Goal: Task Accomplishment & Management: Complete application form

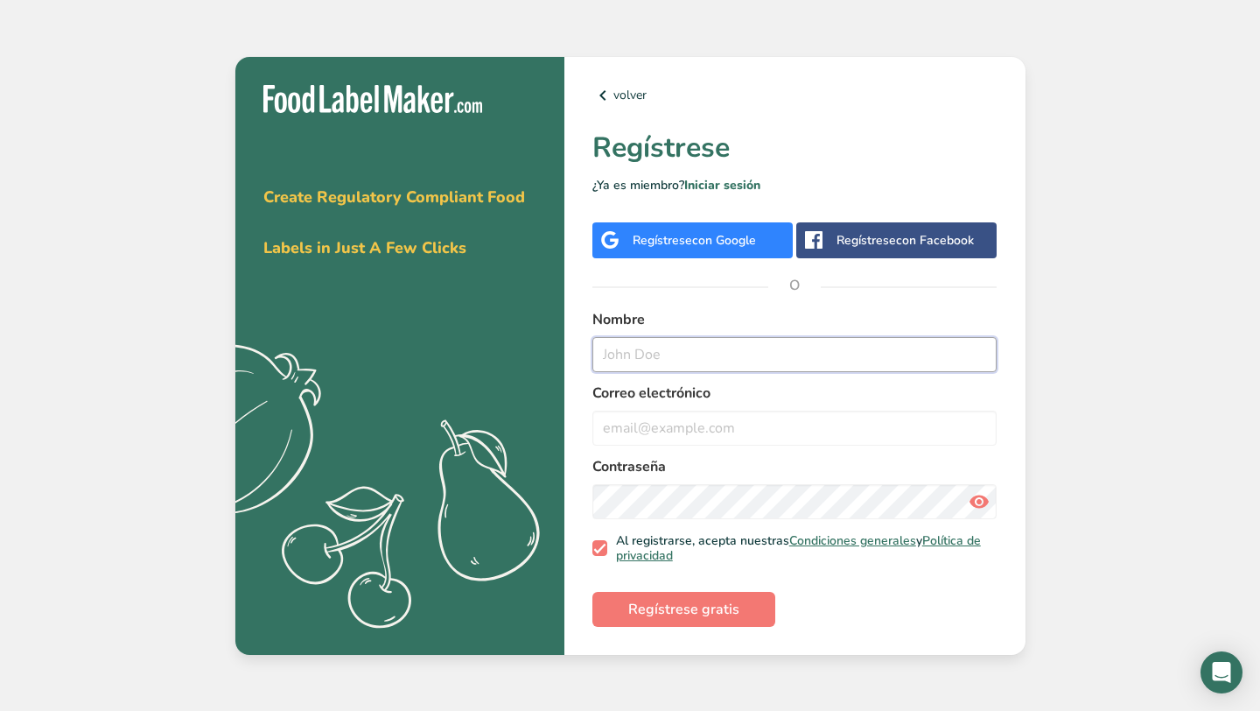
click at [644, 343] on input "text" at bounding box center [795, 354] width 405 height 35
type input "[PERSON_NAME]"
click at [677, 432] on input "email" at bounding box center [795, 427] width 405 height 35
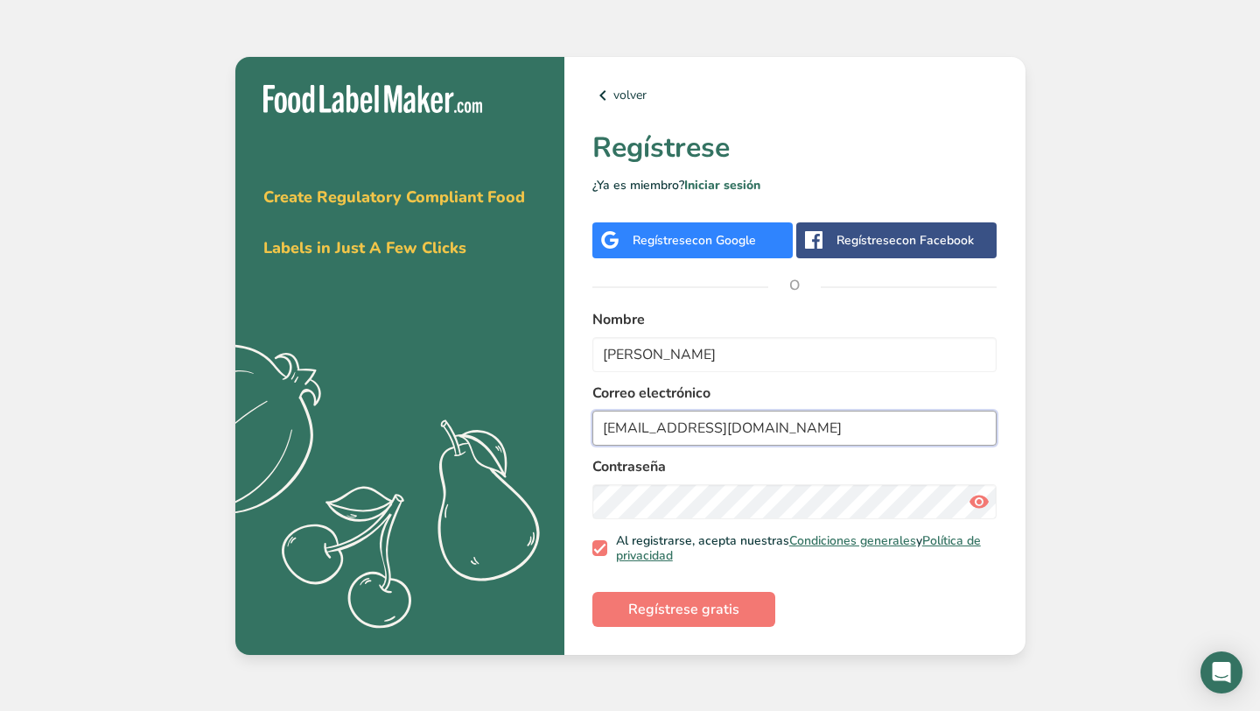
type input "[EMAIL_ADDRESS][DOMAIN_NAME]"
click at [980, 509] on icon at bounding box center [979, 502] width 21 height 32
click at [700, 610] on span "Regístrese gratis" at bounding box center [683, 609] width 111 height 21
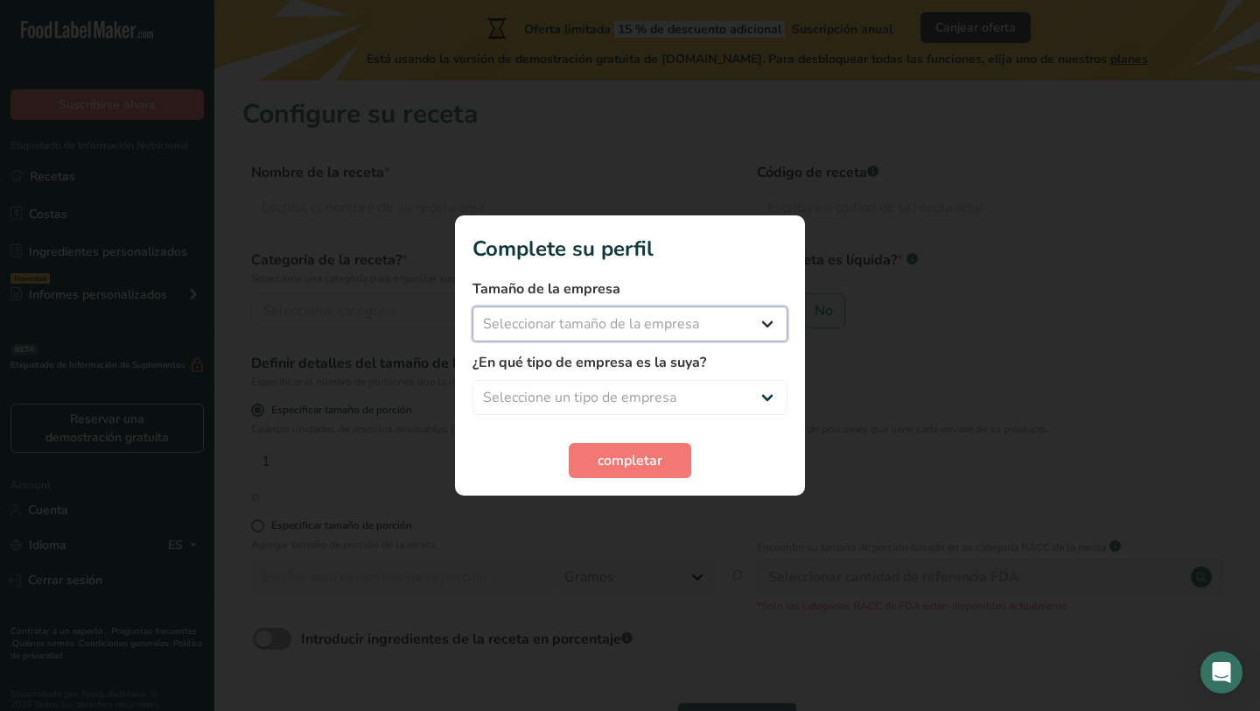
click at [719, 323] on select "Seleccionar tamaño de la empresa Menos de 10 empleados De 10 a 50 empleados De …" at bounding box center [630, 323] width 315 height 35
select select "2"
click at [473, 306] on select "Seleccionar tamaño de la empresa Menos de 10 empleados De 10 a 50 empleados De …" at bounding box center [630, 323] width 315 height 35
click at [713, 395] on select "Seleccione un tipo de empresa Fabricante de alimentos envasados Restaurante y c…" at bounding box center [630, 397] width 315 height 35
select select "1"
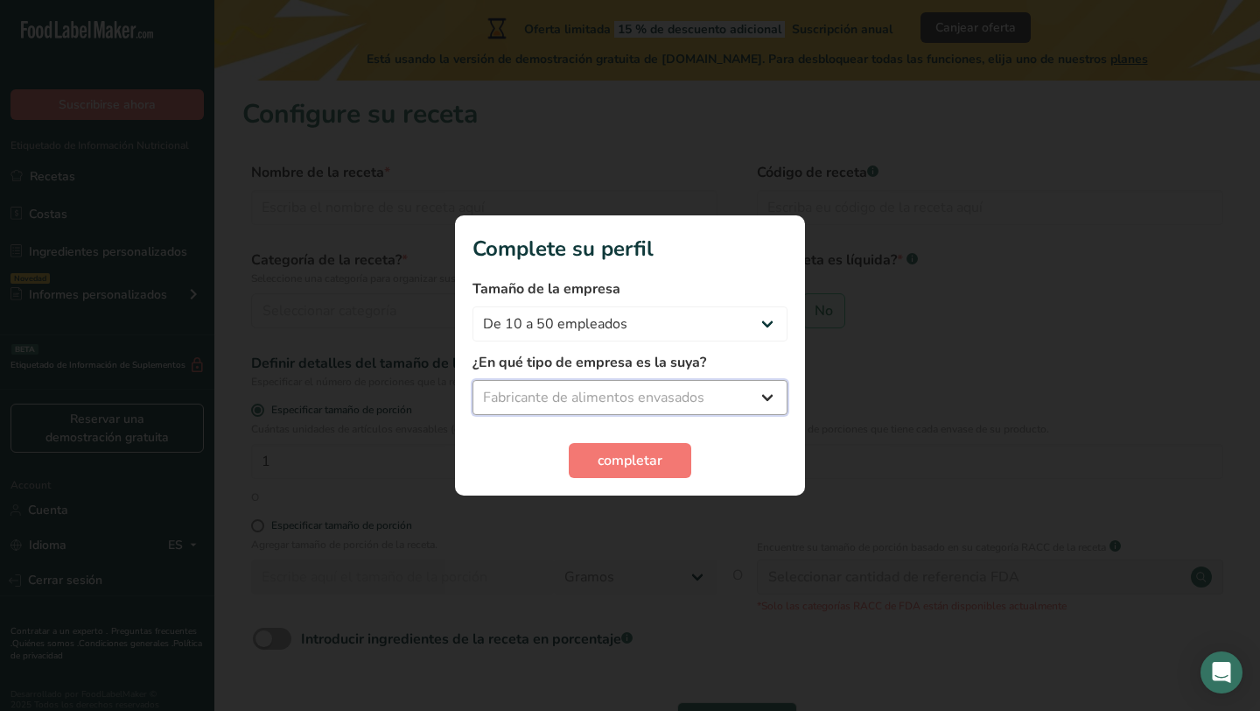
click at [473, 380] on select "Seleccione un tipo de empresa Fabricante de alimentos envasados Restaurante y c…" at bounding box center [630, 397] width 315 height 35
click at [660, 455] on span "completar" at bounding box center [630, 460] width 65 height 21
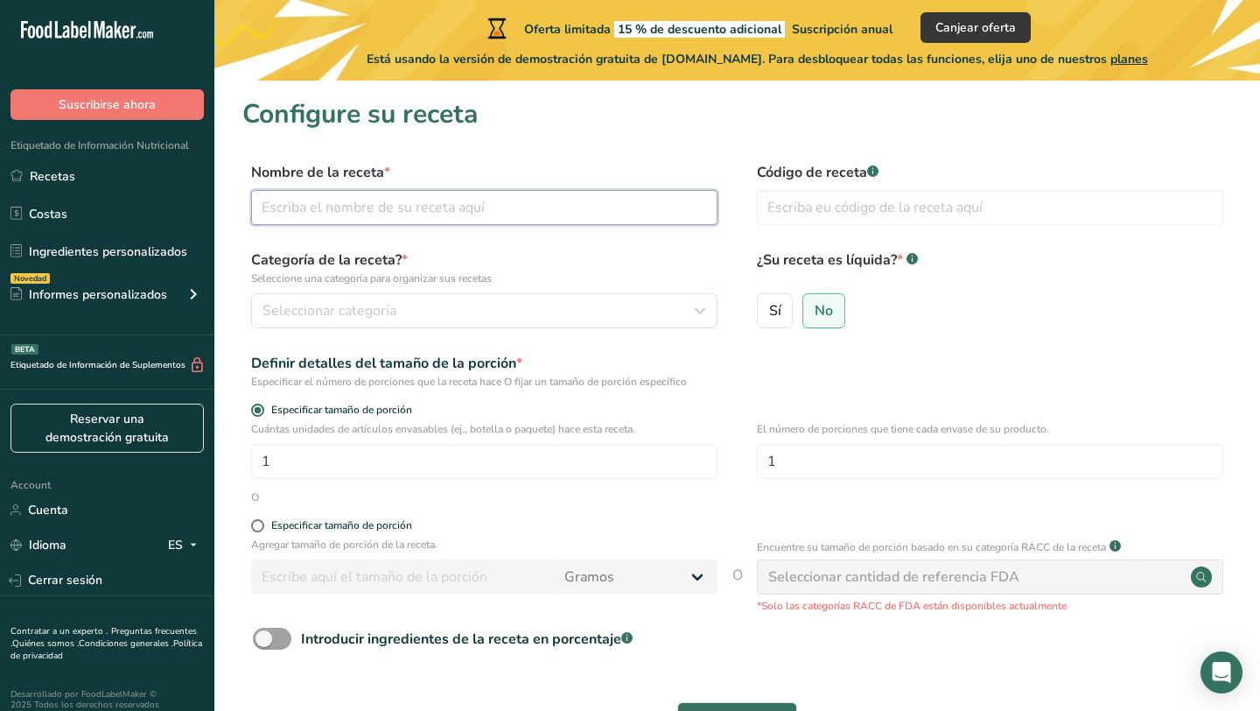
click at [579, 220] on input "text" at bounding box center [484, 207] width 467 height 35
type input "tortuga de chocolate"
click at [788, 221] on input "text" at bounding box center [990, 207] width 467 height 35
type input "DL10"
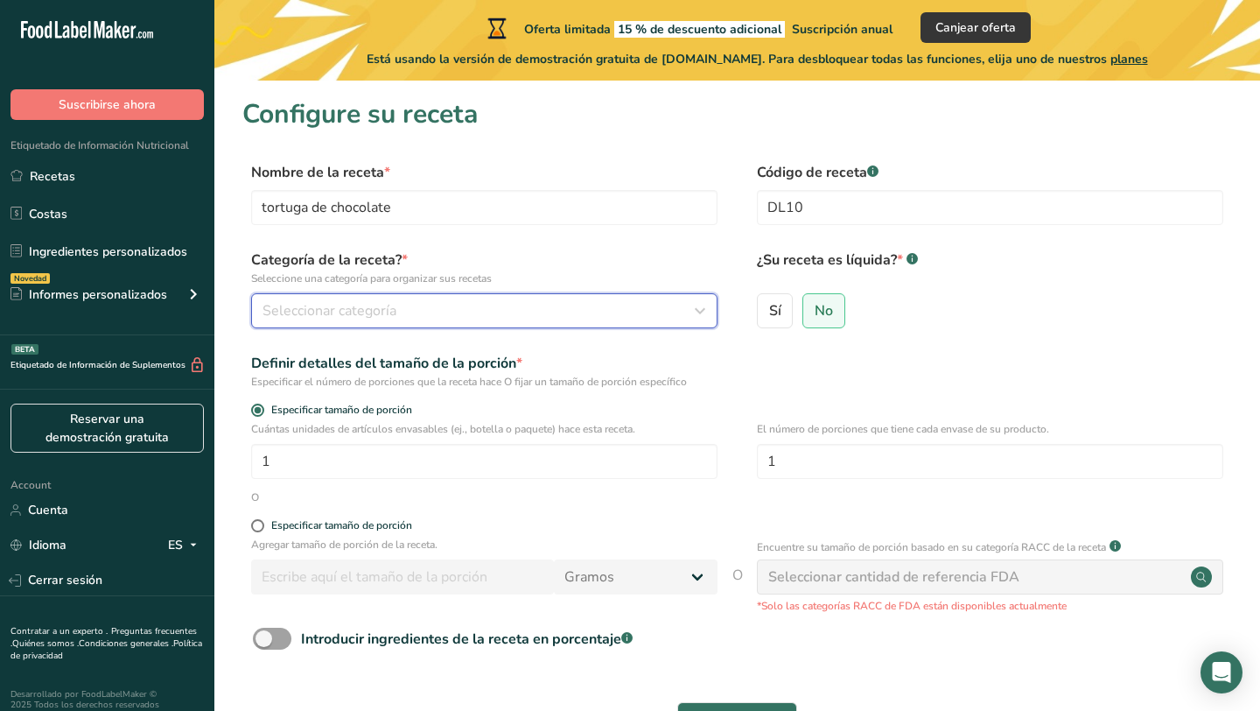
click at [498, 319] on div "Seleccionar categoría" at bounding box center [479, 310] width 433 height 21
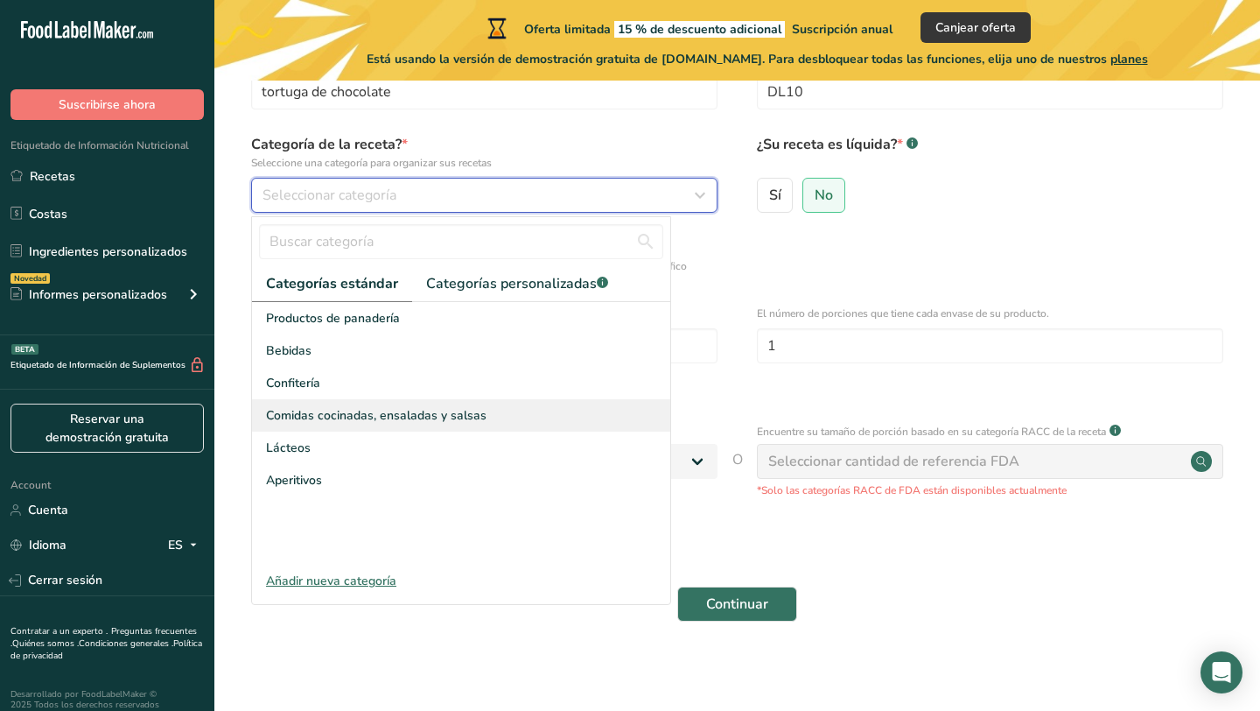
scroll to position [121, 0]
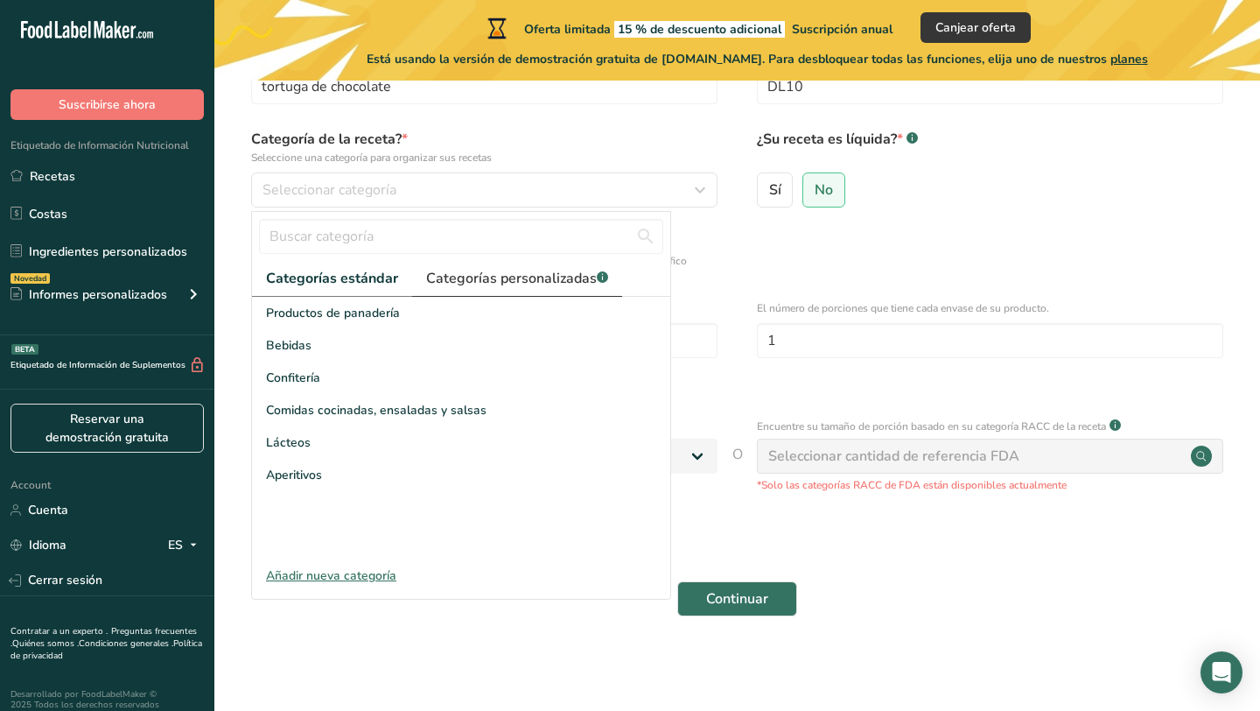
click at [514, 277] on span "Categorías personalizadas .a-a{fill:#347362;}.b-a{fill:#fff;}" at bounding box center [517, 278] width 182 height 21
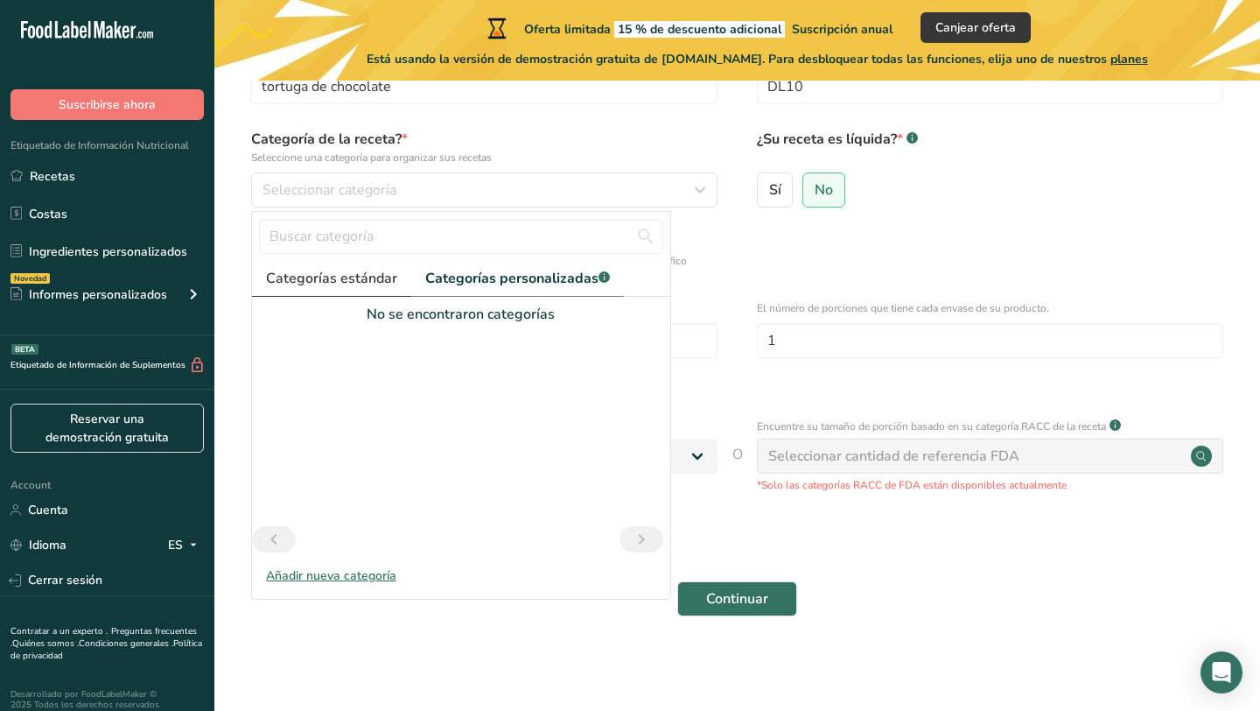
click at [366, 285] on span "Categorías estándar" at bounding box center [331, 278] width 131 height 21
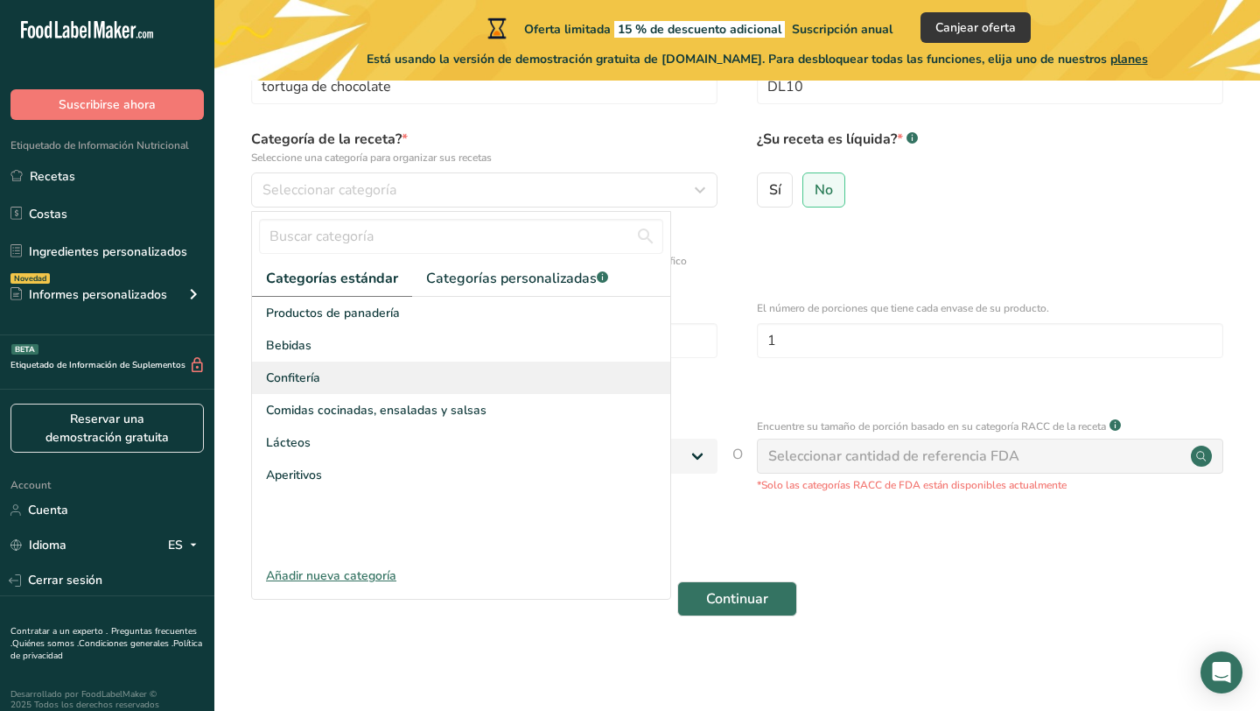
drag, startPoint x: 332, startPoint y: 344, endPoint x: 328, endPoint y: 389, distance: 44.8
click at [328, 389] on div "Productos de panadería Bebidas Confitería Comidas cocinadas, ensaladas y salsas…" at bounding box center [461, 428] width 418 height 263
click at [328, 389] on div "Confitería" at bounding box center [461, 377] width 418 height 32
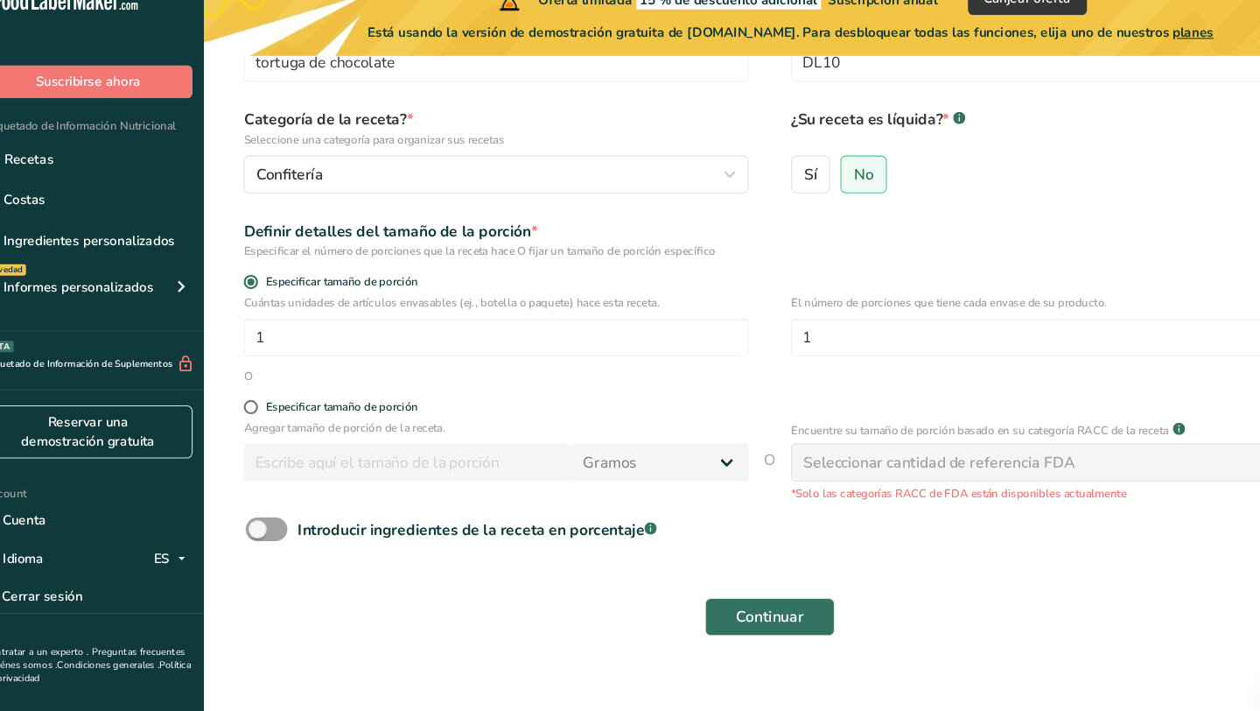
click at [374, 371] on div "O" at bounding box center [737, 376] width 990 height 16
click at [263, 403] on span at bounding box center [257, 404] width 13 height 13
click at [263, 403] on input "Especificar tamaño de porción" at bounding box center [256, 404] width 11 height 11
radio input "true"
radio input "false"
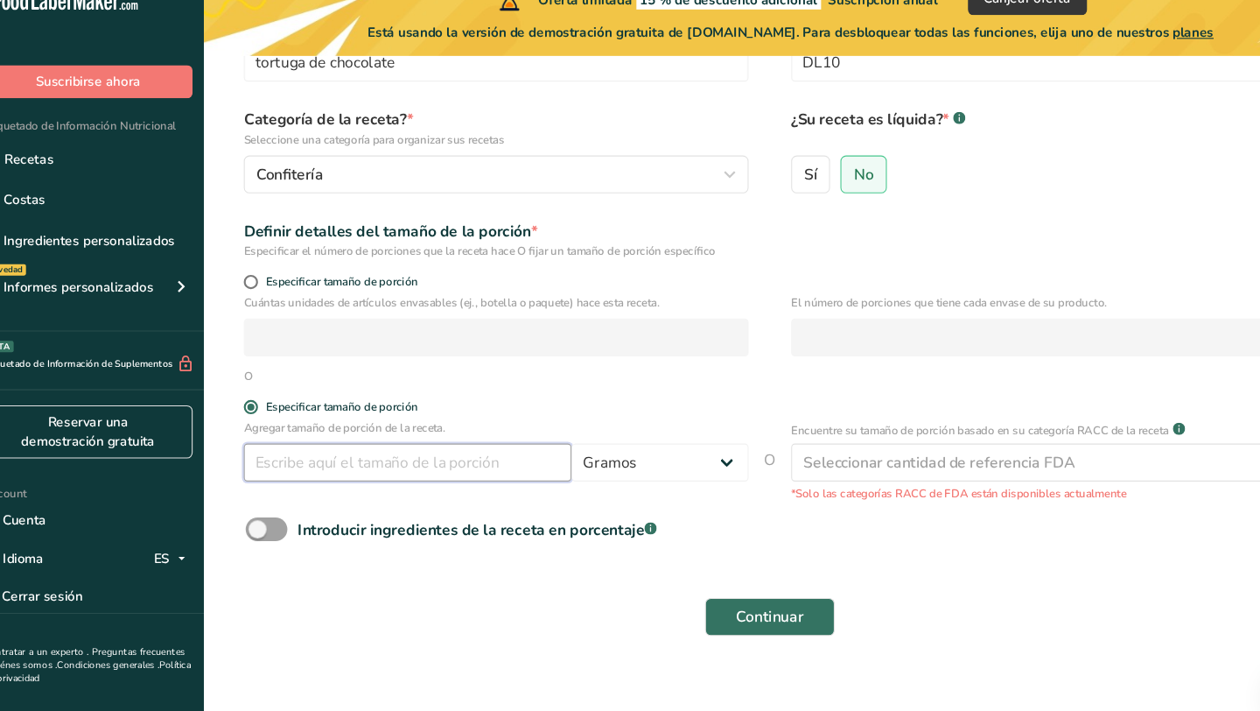
click at [303, 449] on input "number" at bounding box center [402, 456] width 303 height 35
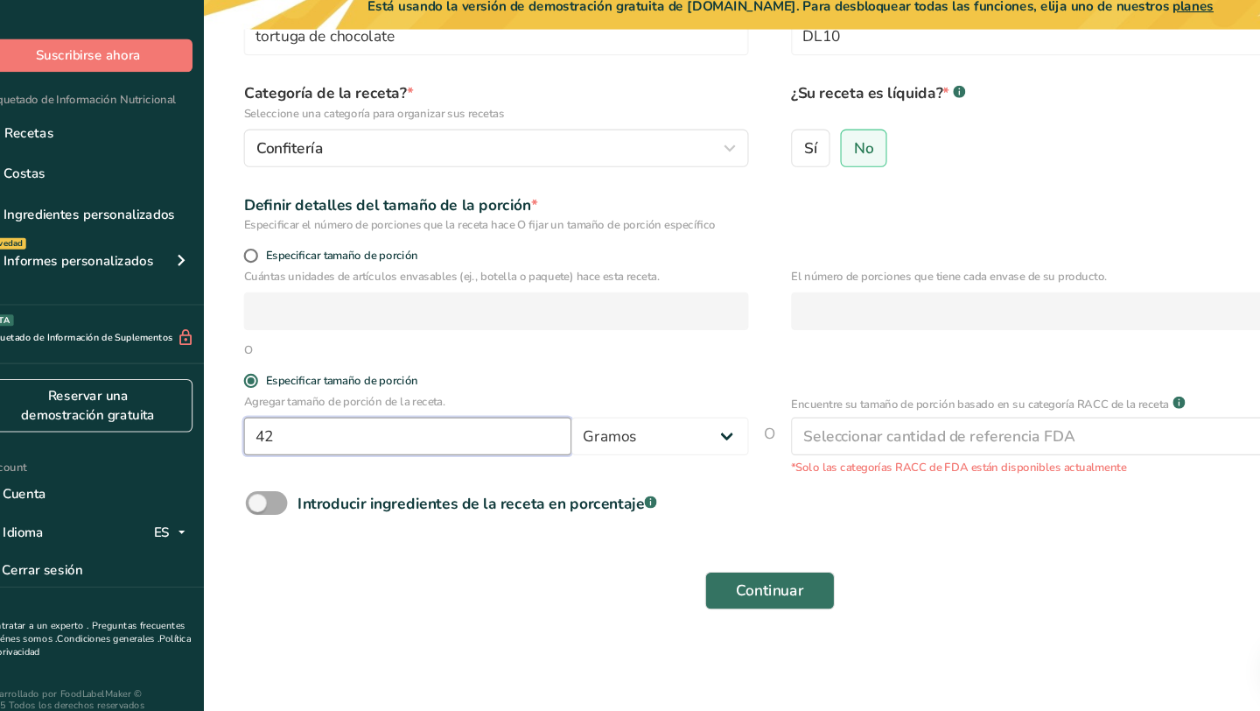
type input "42"
click at [264, 514] on span at bounding box center [272, 518] width 39 height 22
click at [264, 514] on input "Introducir ingredientes de la receta en porcentaje .a-a{fill:#347362;}.b-a{fill…" at bounding box center [258, 517] width 11 height 11
checkbox input "true"
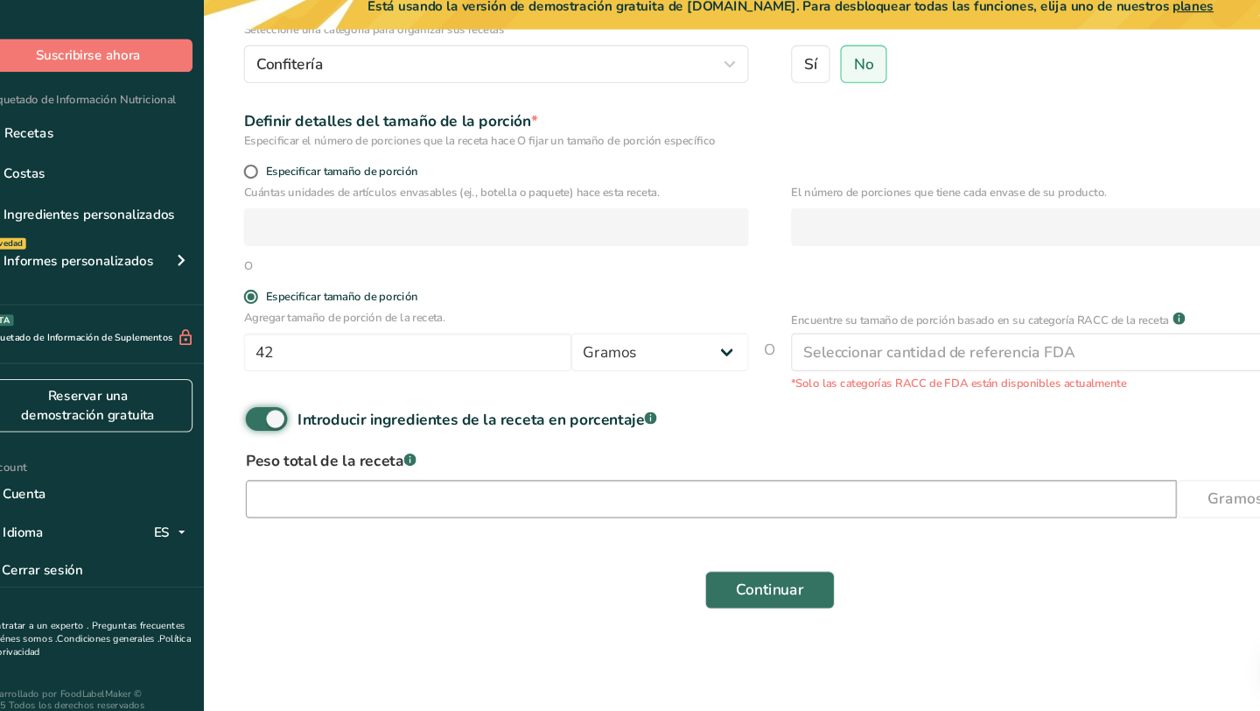
scroll to position [198, 0]
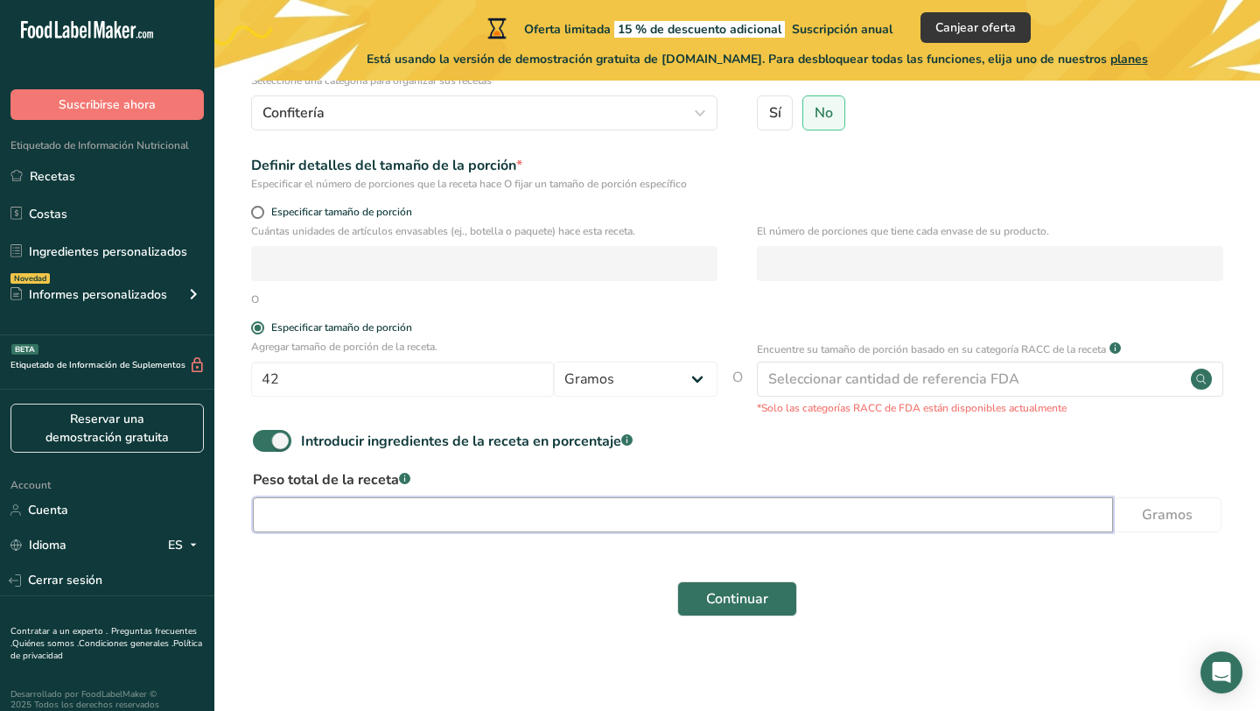
click at [358, 513] on input "number" at bounding box center [683, 514] width 860 height 35
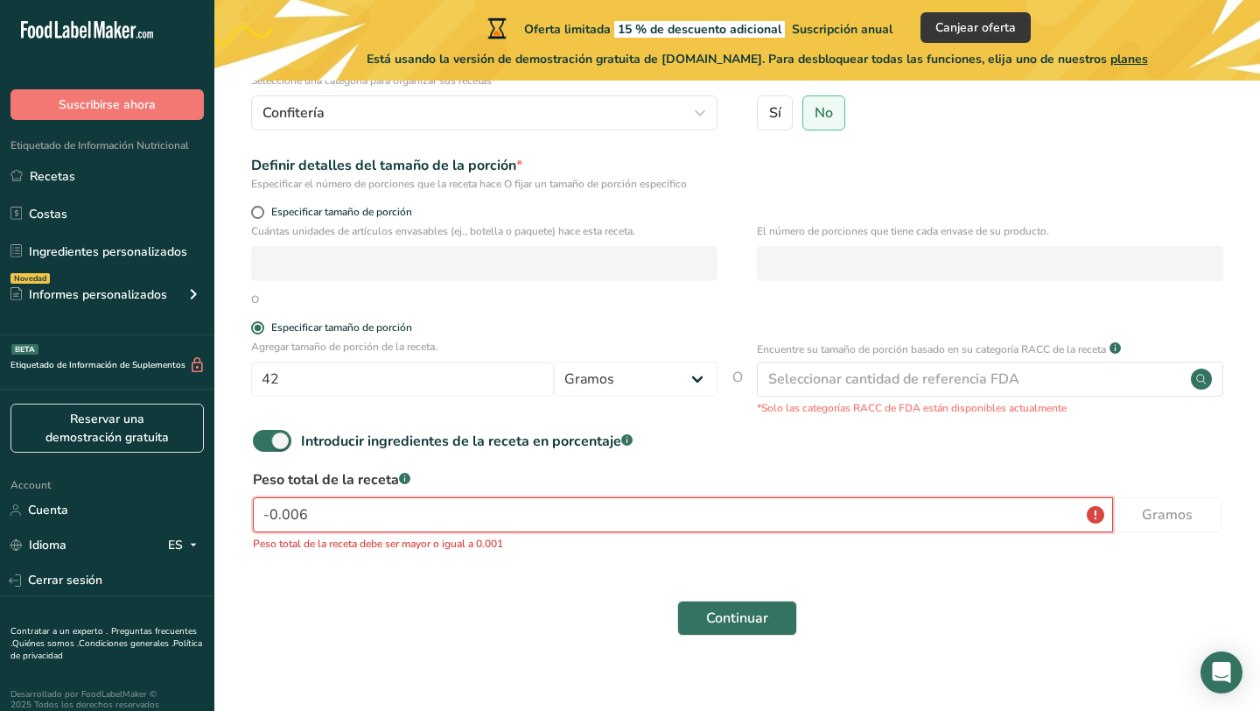
type input "-0.006"
click at [363, 586] on form "Nombre de la receta * tortuga de chocolate Código de receta .a-a{fill:#347362;}…" at bounding box center [737, 305] width 990 height 682
click at [271, 447] on span at bounding box center [272, 441] width 39 height 22
click at [264, 446] on input "Introducir ingredientes de la receta en porcentaje .a-a{fill:#347362;}.b-a{fill…" at bounding box center [258, 440] width 11 height 11
checkbox input "false"
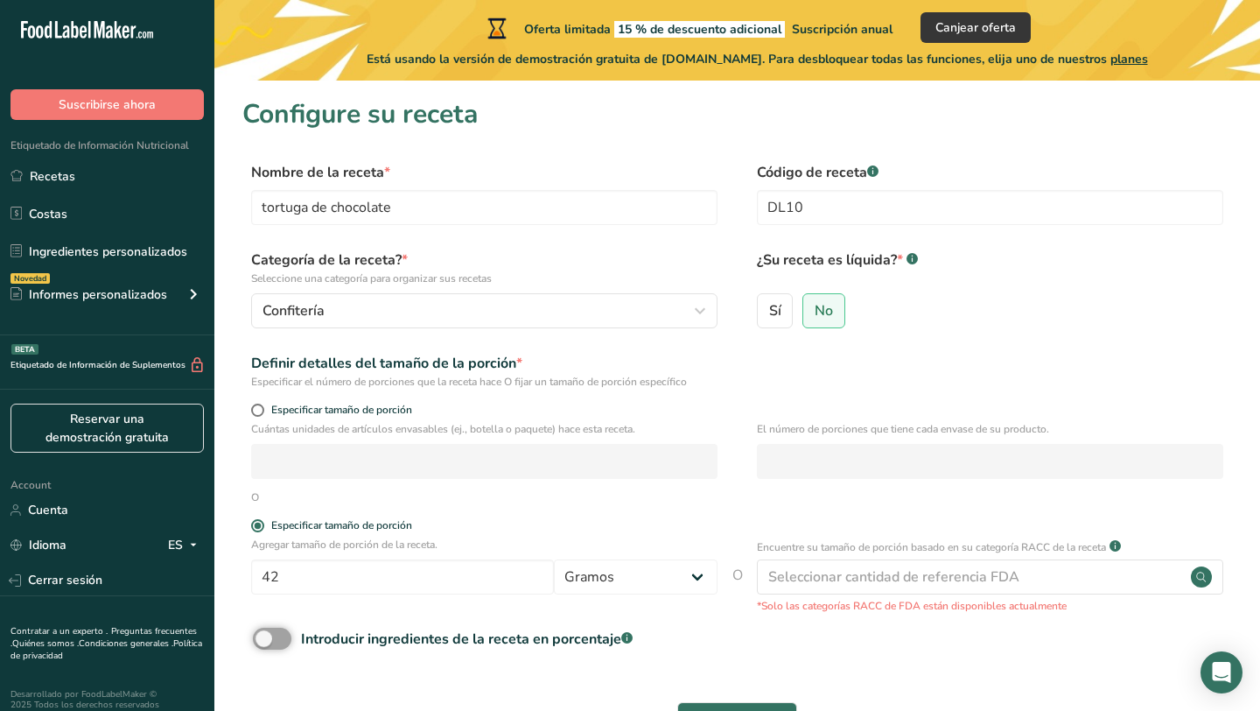
scroll to position [121, 0]
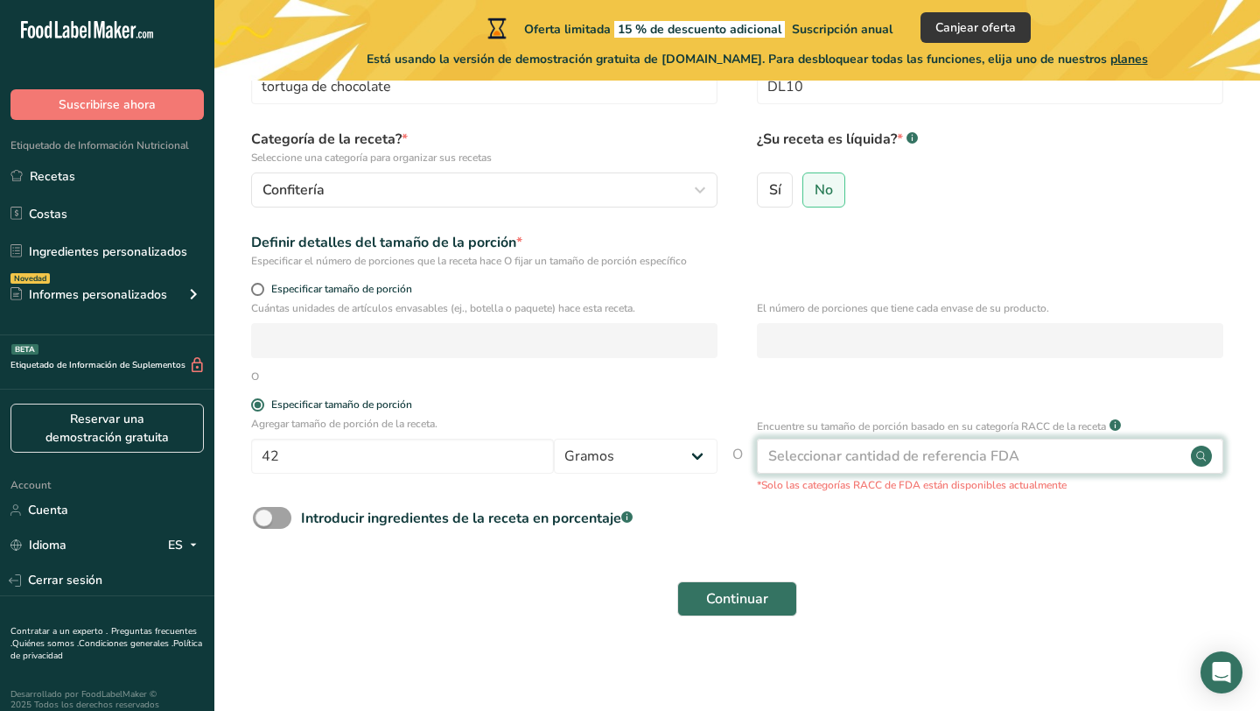
click at [764, 455] on div "Seleccionar cantidad de referencia FDA" at bounding box center [990, 456] width 467 height 35
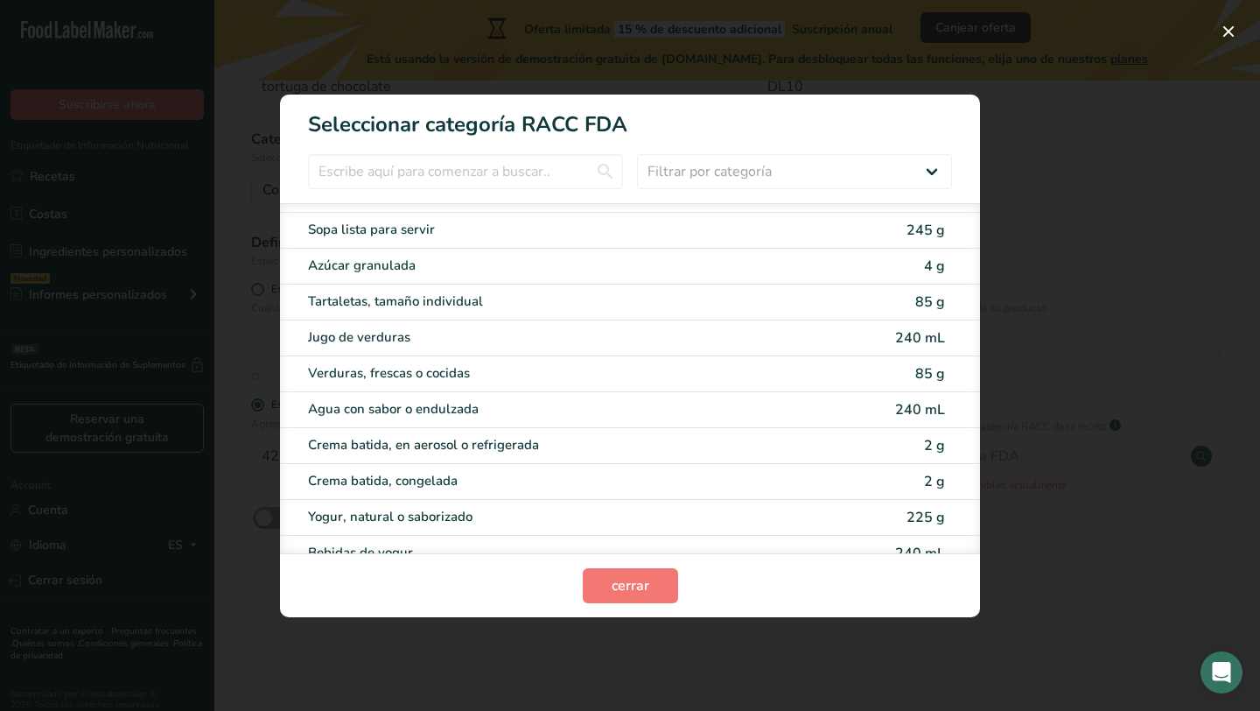
scroll to position [1545, 0]
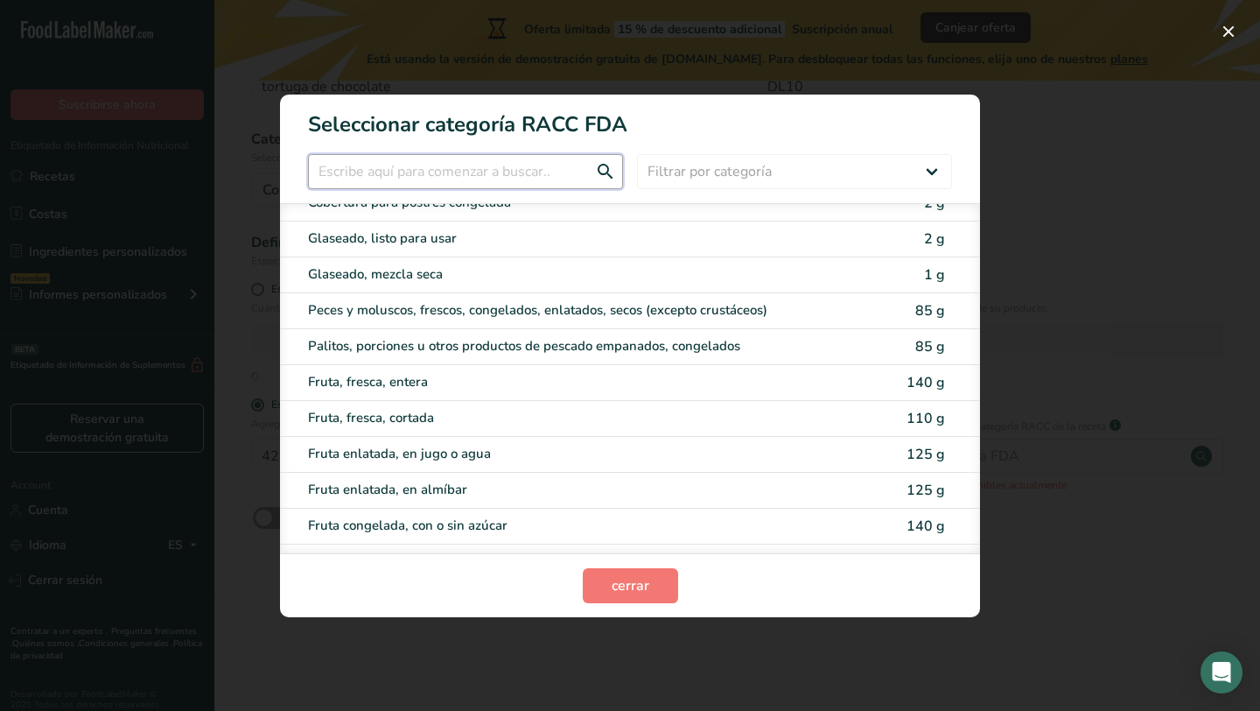
click at [539, 172] on input "RACC Category Selection Modal" at bounding box center [465, 171] width 315 height 35
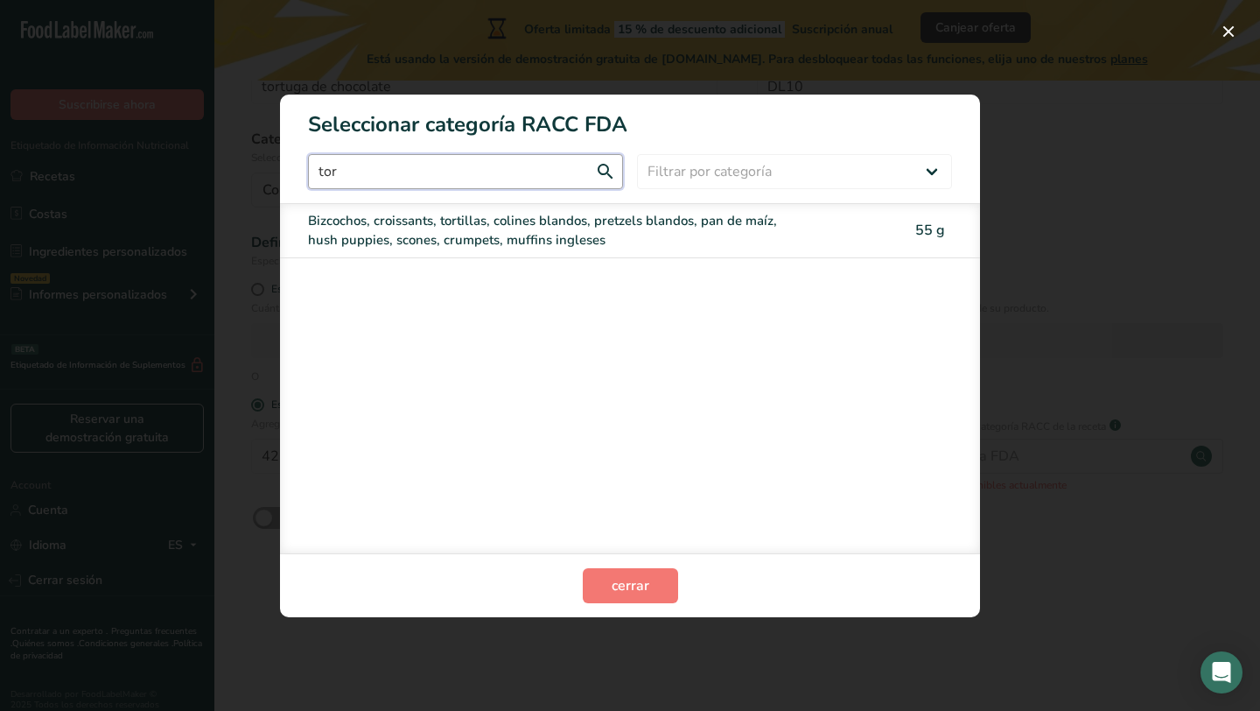
scroll to position [0, 0]
click at [530, 172] on input "tort" at bounding box center [465, 171] width 315 height 35
click at [566, 172] on input "tort" at bounding box center [465, 171] width 315 height 35
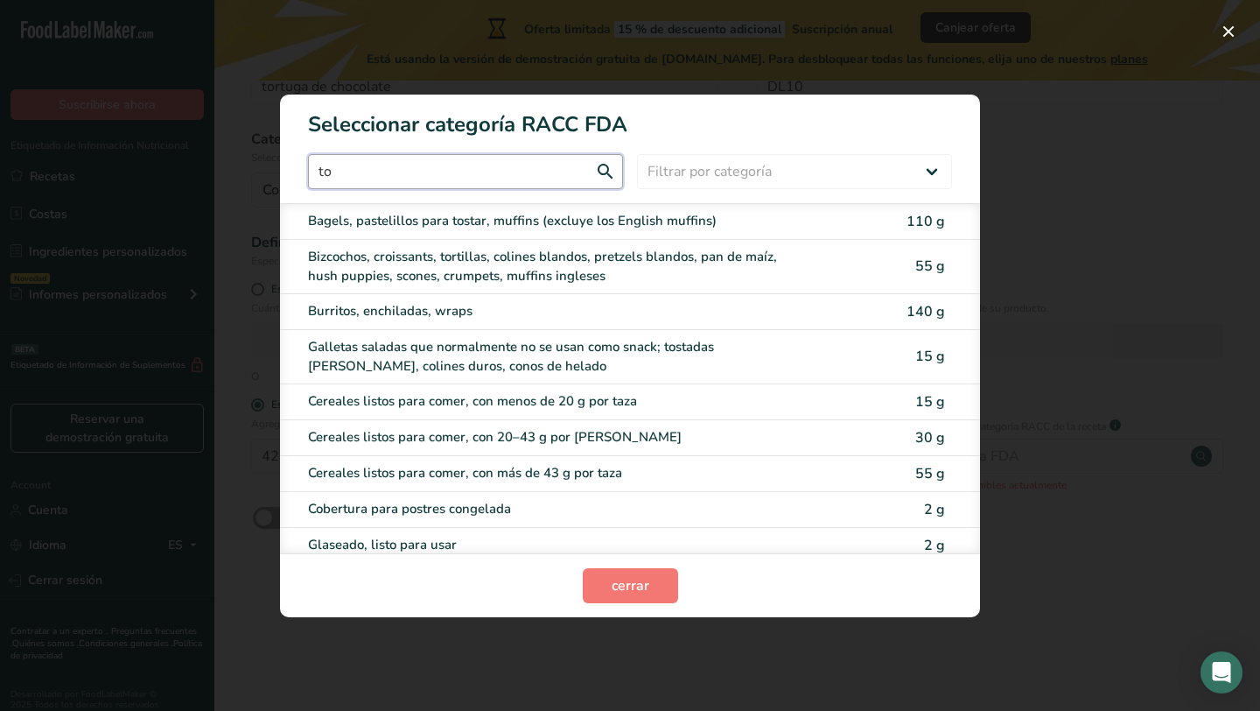
type input "t"
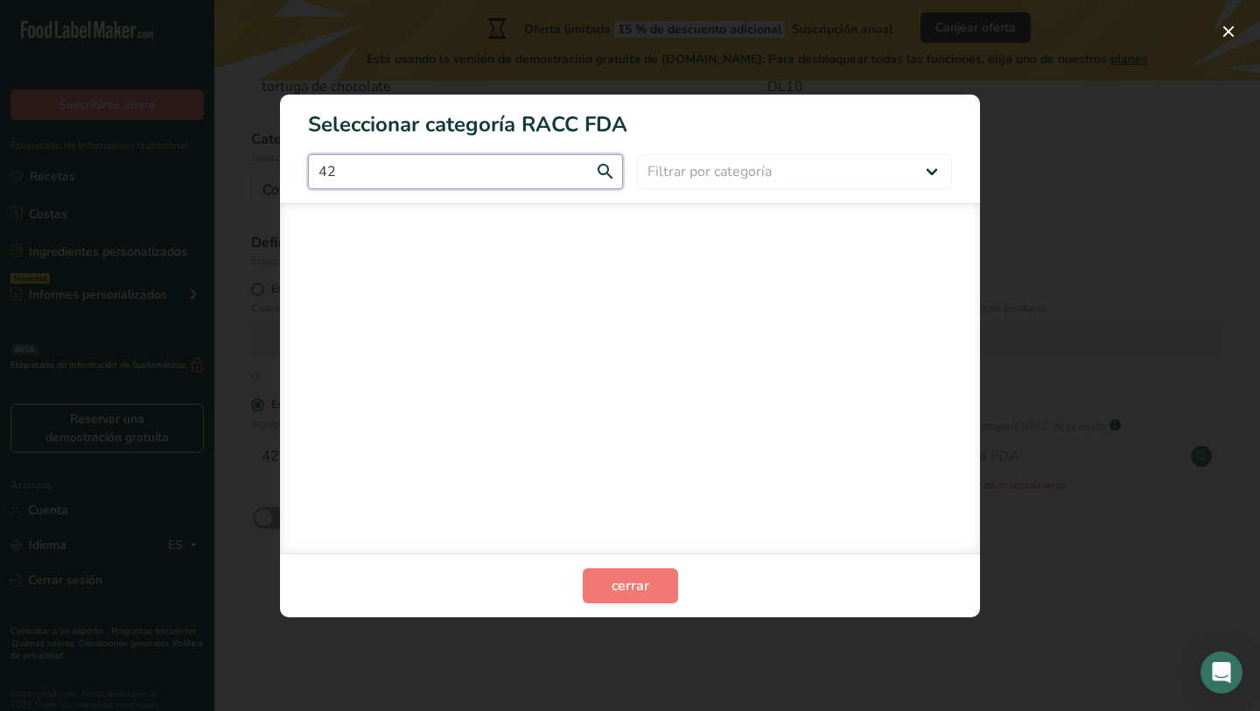
type input "4"
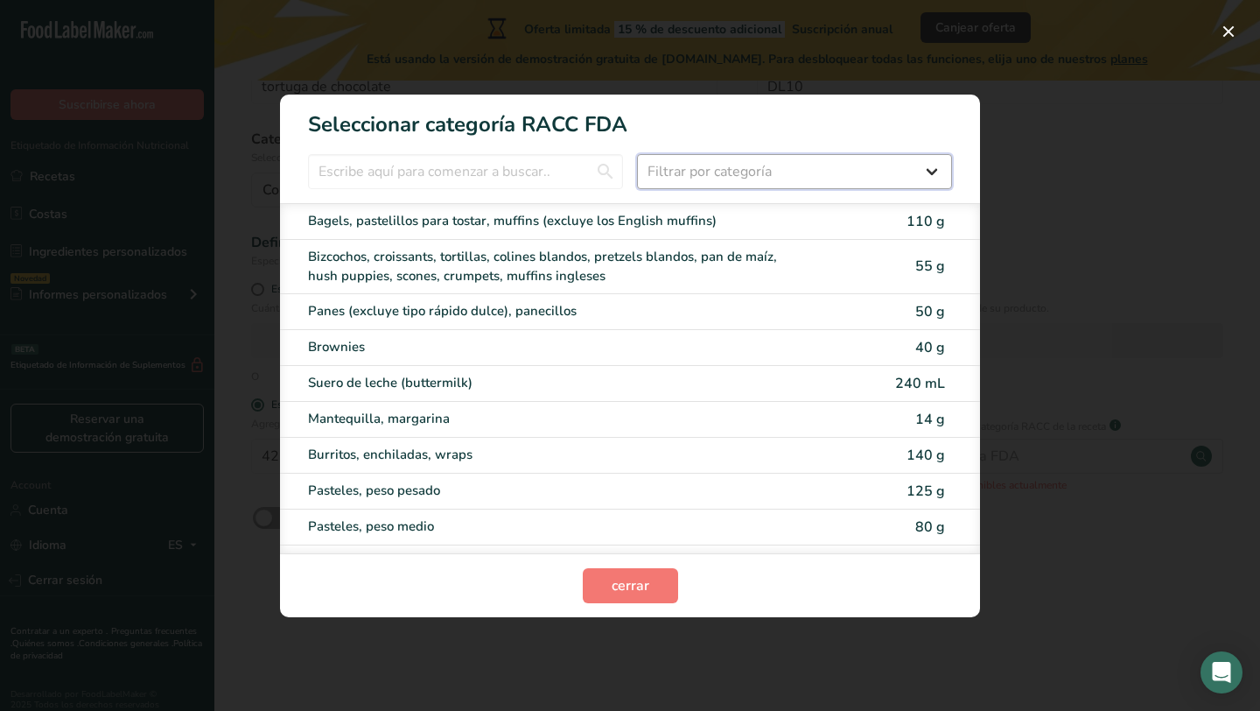
click at [775, 165] on select "Filtrar por categoría Todos Productos de panadería Bebidas Cereales y otros pro…" at bounding box center [794, 171] width 315 height 35
click at [637, 154] on select "Filtrar por categoría Todos Productos de panadería Bebidas Cereales y otros pro…" at bounding box center [794, 171] width 315 height 35
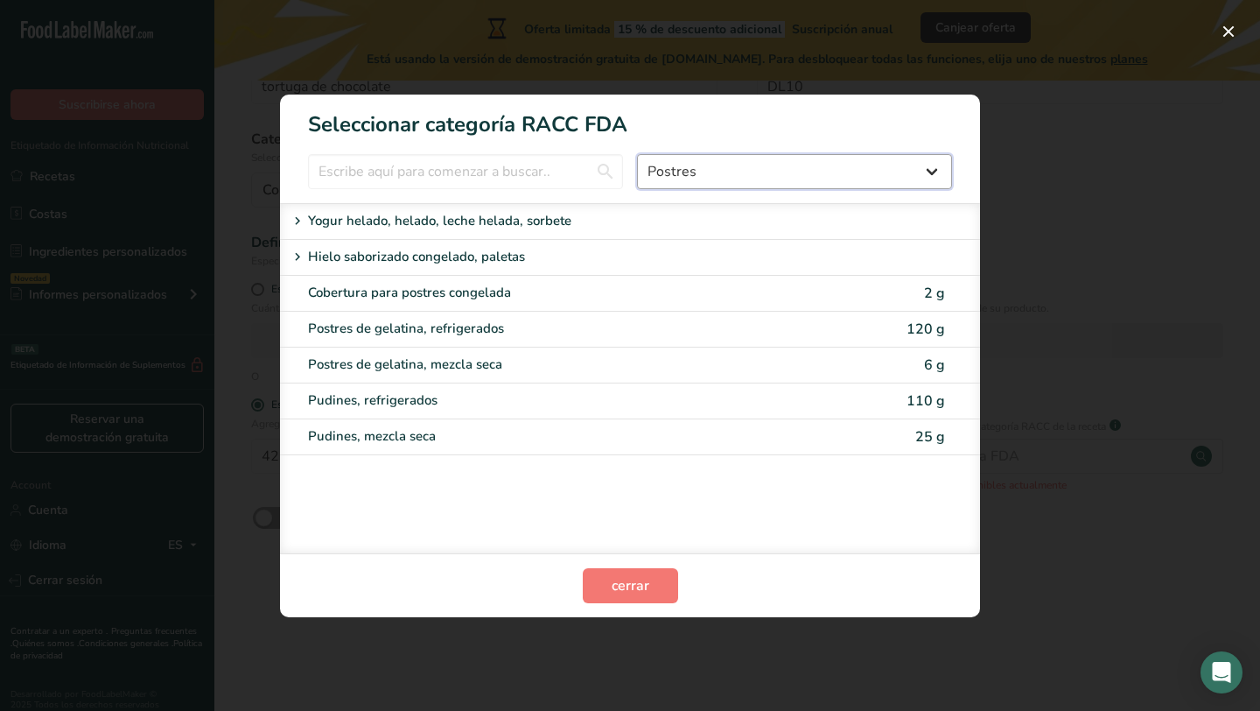
click at [770, 157] on select "Todos Productos de panadería Bebidas Cereales y otros productos de granos Produ…" at bounding box center [794, 171] width 315 height 35
select select "10"
click at [637, 154] on select "Todos Productos de panadería Bebidas Cereales y otros productos de granos Produ…" at bounding box center [794, 171] width 315 height 35
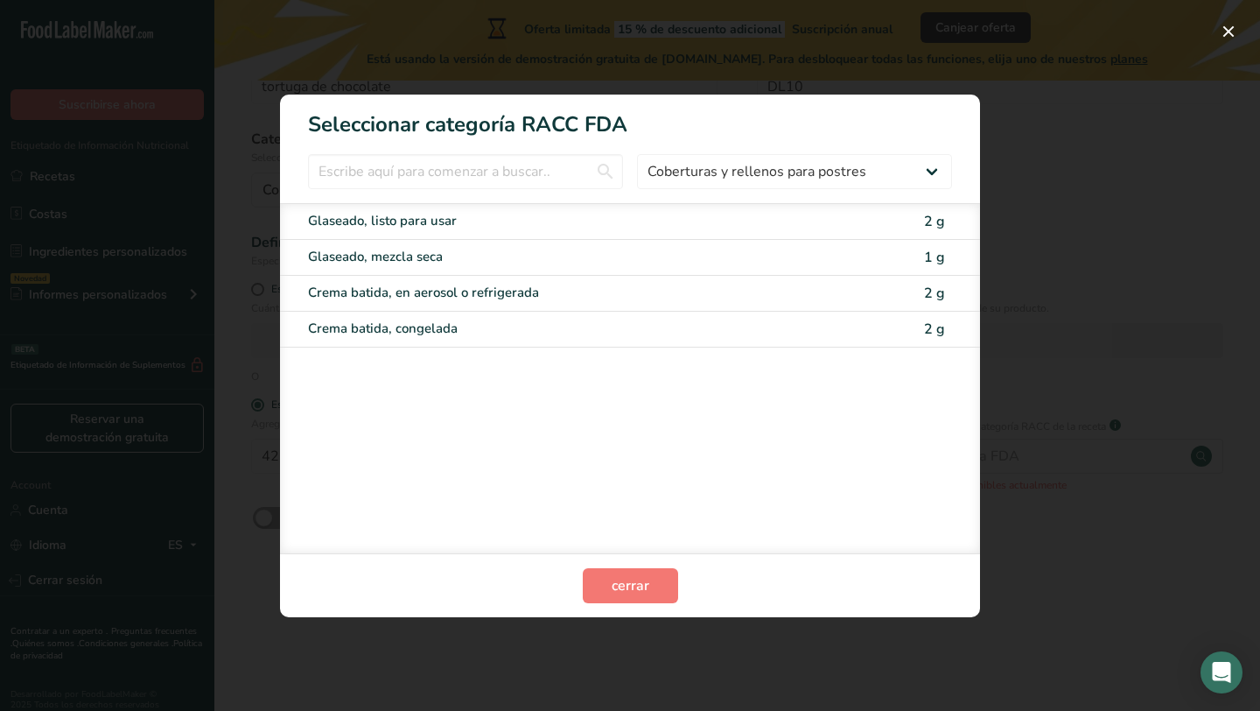
click at [983, 74] on div "RACC Category Selection Modal" at bounding box center [630, 355] width 1260 height 711
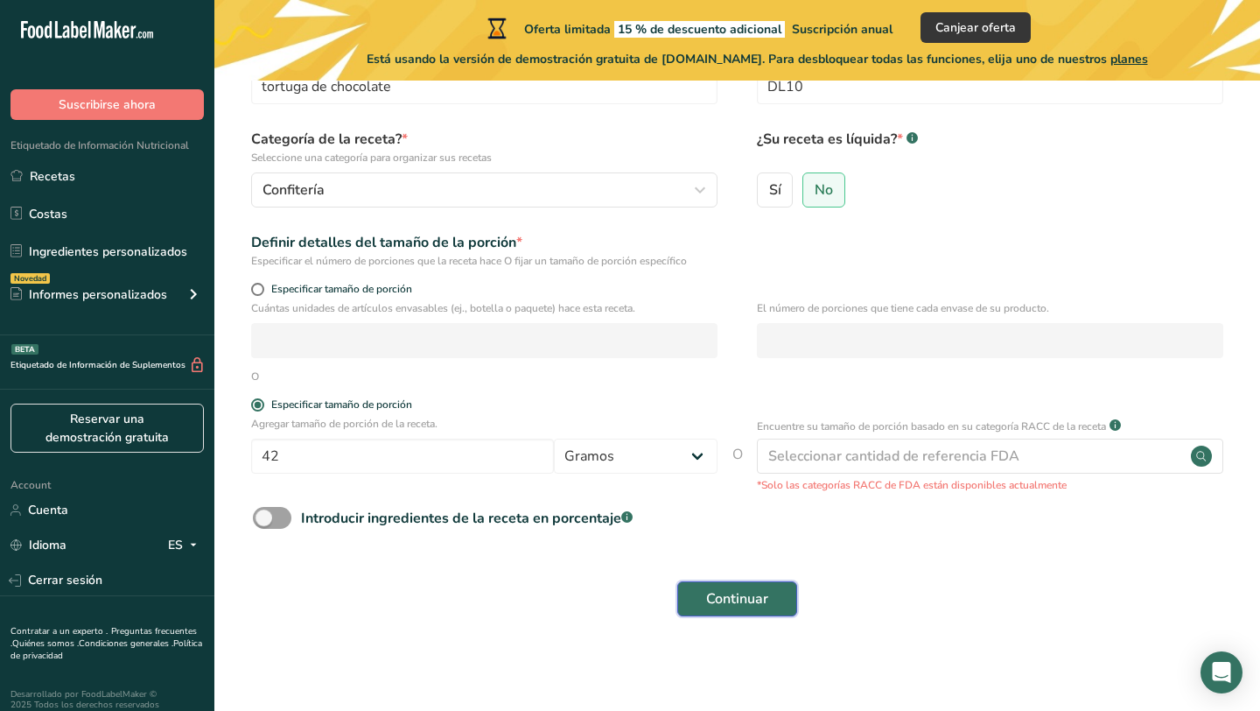
click at [761, 610] on button "Continuar" at bounding box center [737, 598] width 120 height 35
click at [740, 457] on span "O" at bounding box center [738, 468] width 11 height 49
click at [739, 454] on span "O" at bounding box center [738, 468] width 11 height 49
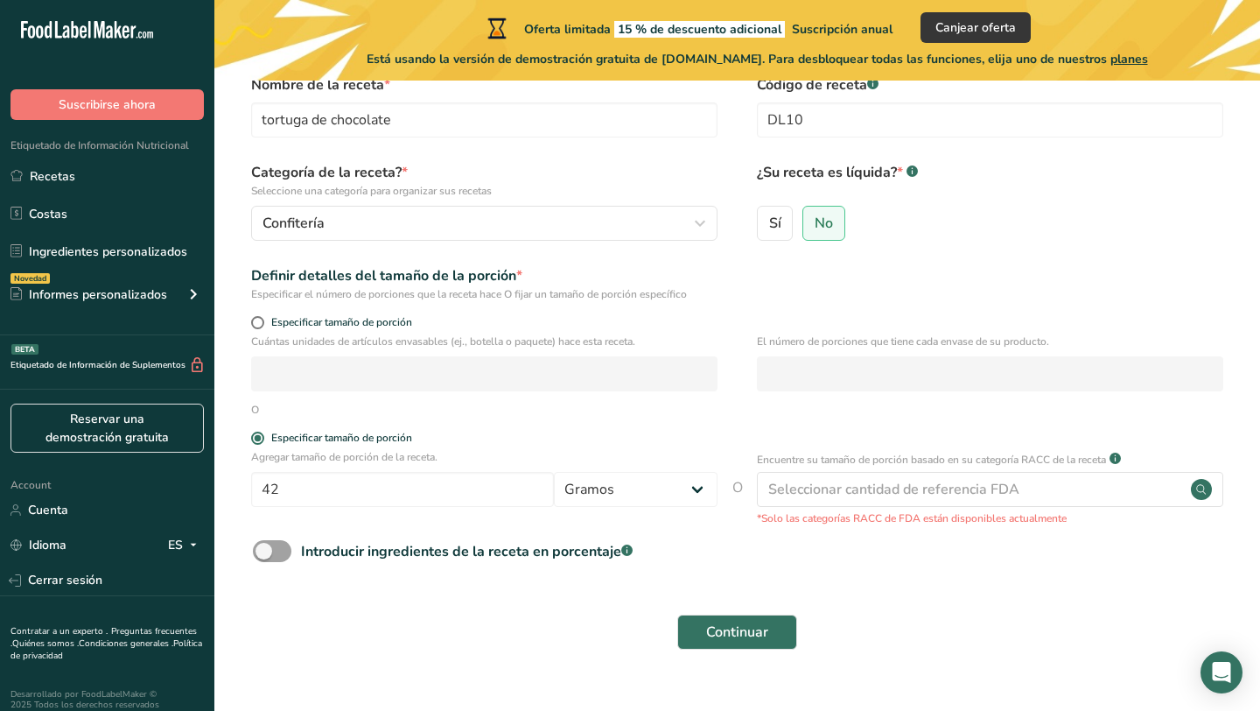
scroll to position [94, 0]
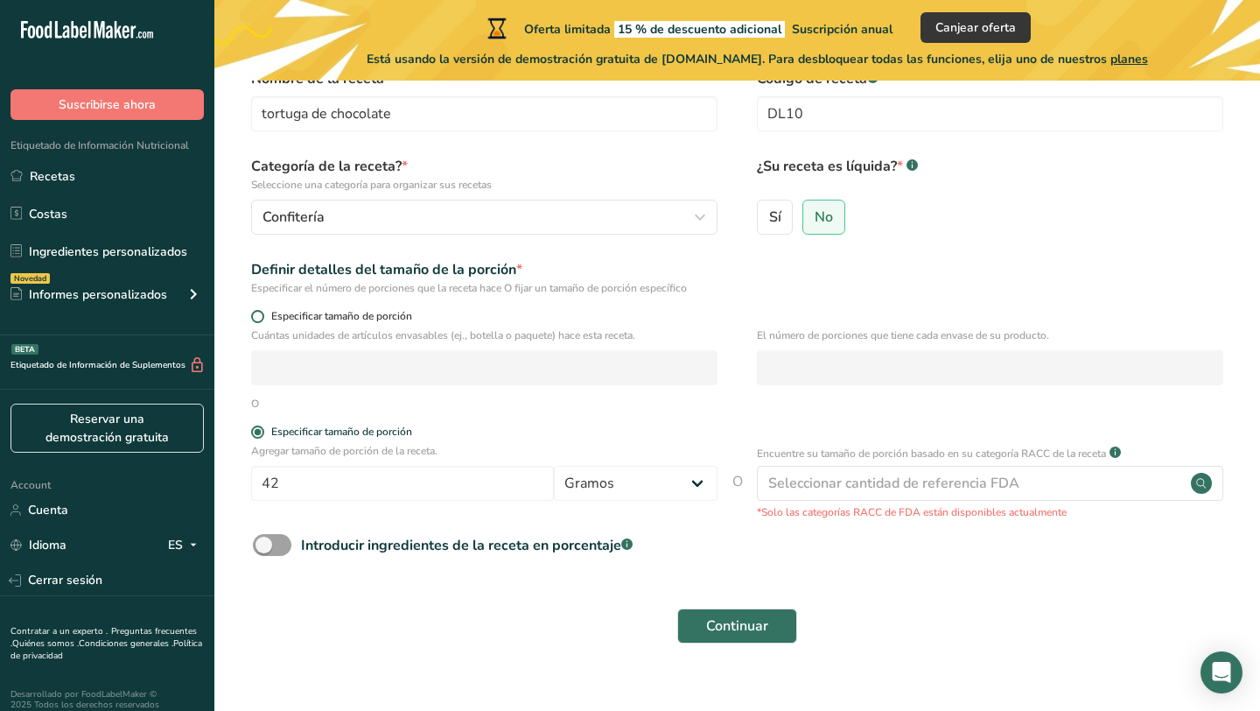
click at [260, 320] on span at bounding box center [257, 316] width 13 height 13
click at [260, 320] on input "Especificar tamaño de porción" at bounding box center [256, 316] width 11 height 11
radio input "true"
radio input "false"
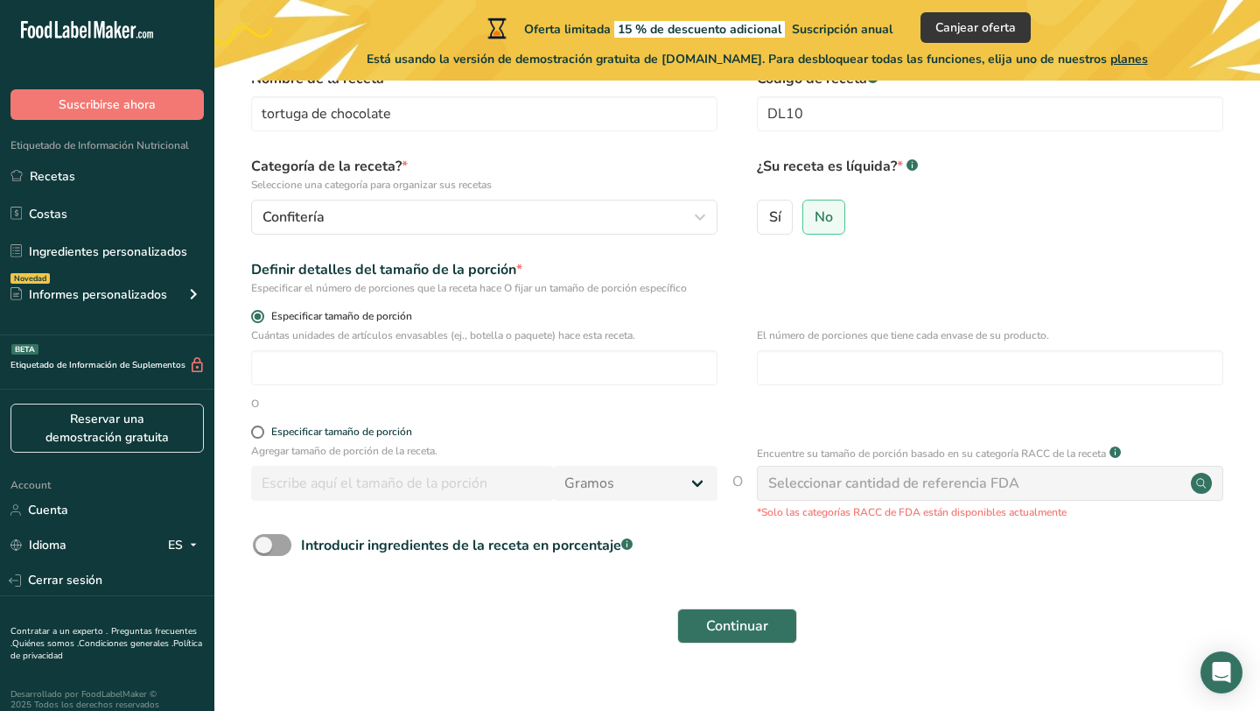
click at [260, 320] on span at bounding box center [257, 316] width 13 height 13
click at [260, 320] on input "Especificar tamaño de porción" at bounding box center [256, 316] width 11 height 11
click at [291, 366] on input "number" at bounding box center [484, 367] width 467 height 35
type input "1"
click at [256, 438] on span at bounding box center [257, 431] width 13 height 13
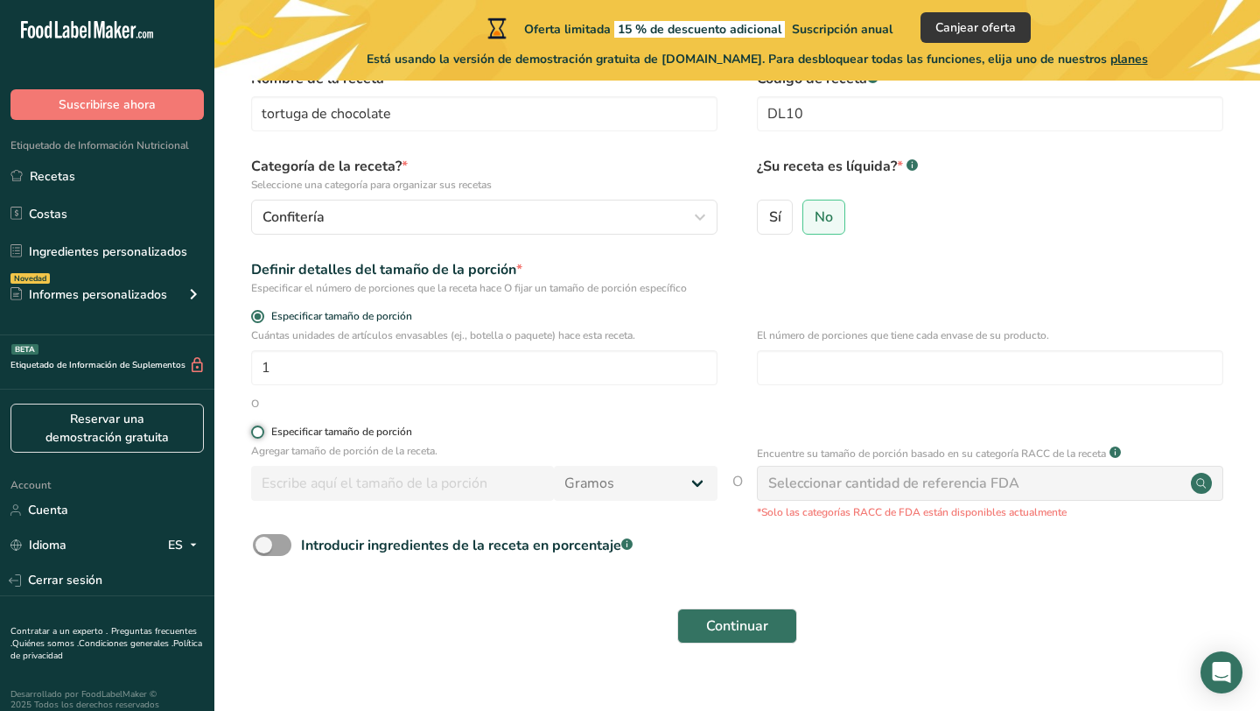
click at [256, 438] on input "Especificar tamaño de porción" at bounding box center [256, 431] width 11 height 11
radio input "true"
radio input "false"
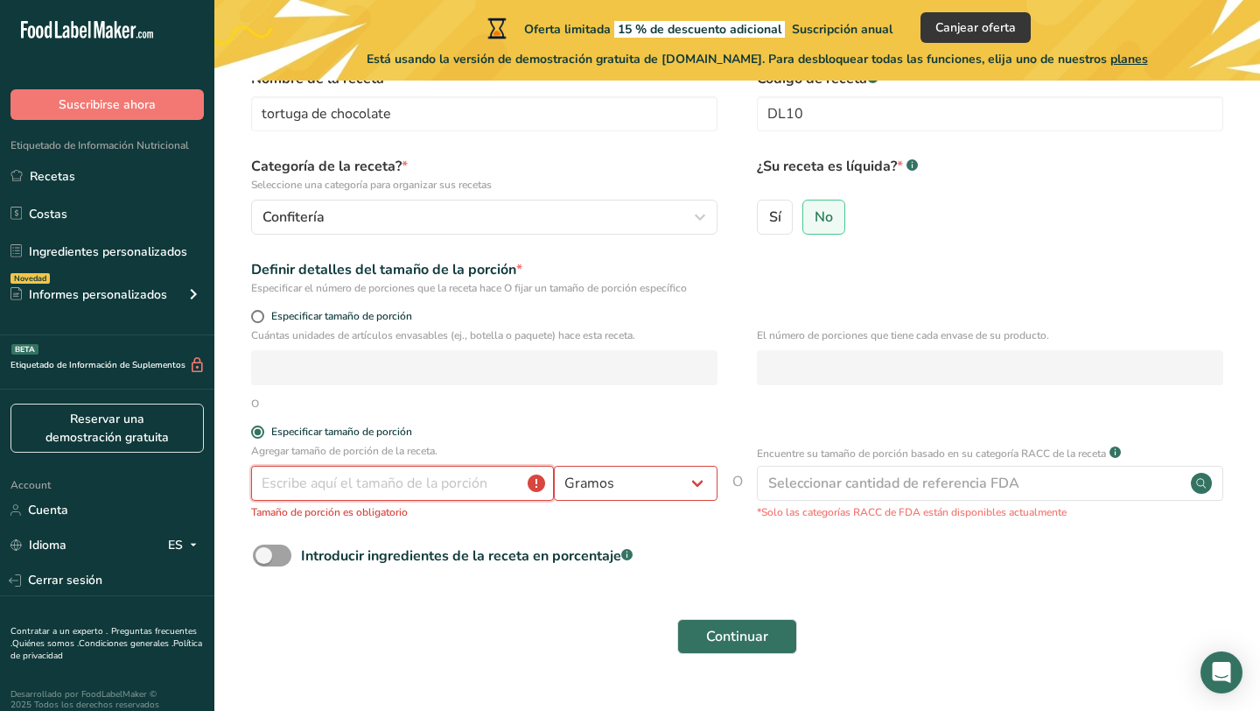
click at [284, 473] on input "number" at bounding box center [402, 483] width 303 height 35
click at [256, 314] on span at bounding box center [257, 316] width 13 height 13
click at [256, 314] on input "Especificar tamaño de porción" at bounding box center [256, 316] width 11 height 11
radio input "true"
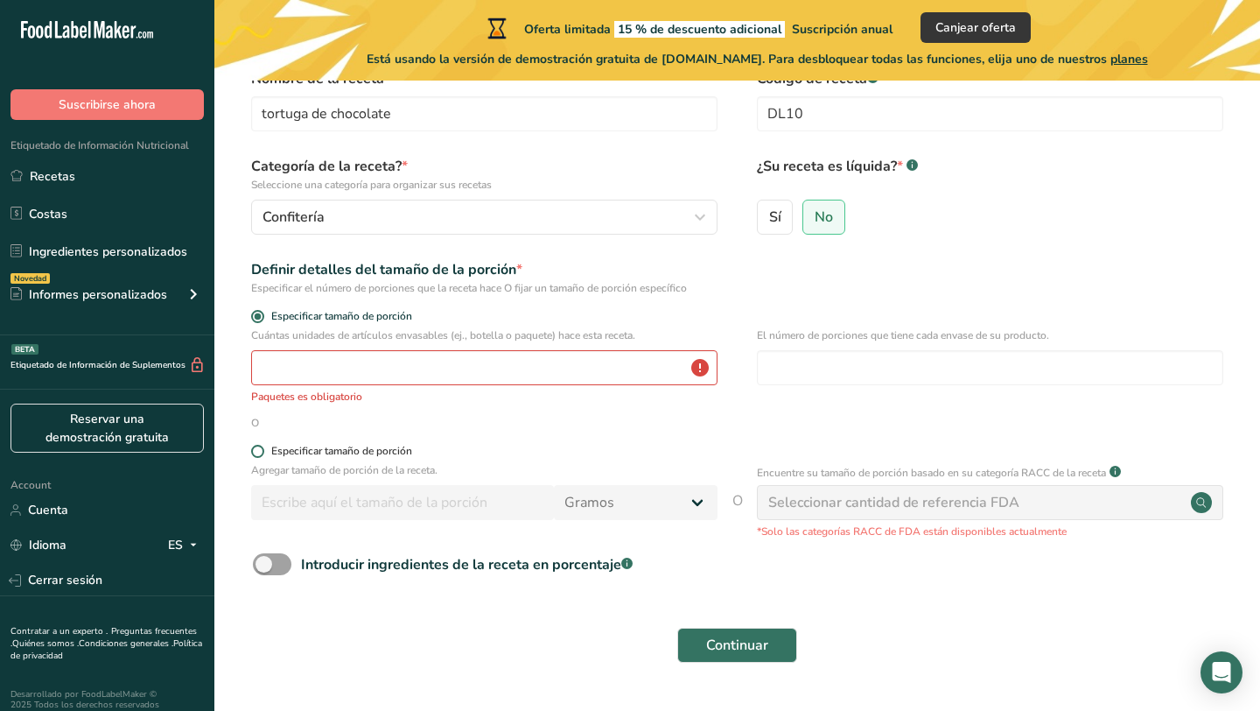
click at [254, 453] on span at bounding box center [257, 451] width 13 height 13
click at [254, 453] on input "Especificar tamaño de porción" at bounding box center [256, 451] width 11 height 11
radio input "true"
radio input "false"
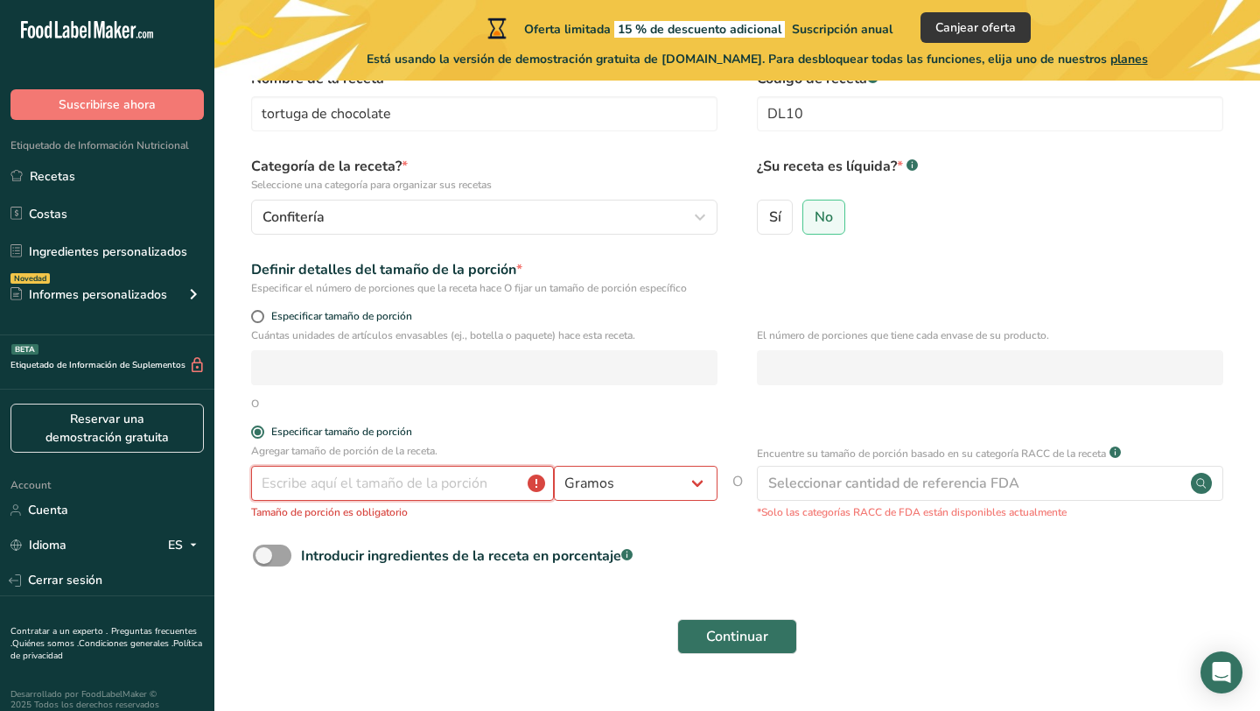
click at [277, 475] on input "number" at bounding box center [402, 483] width 303 height 35
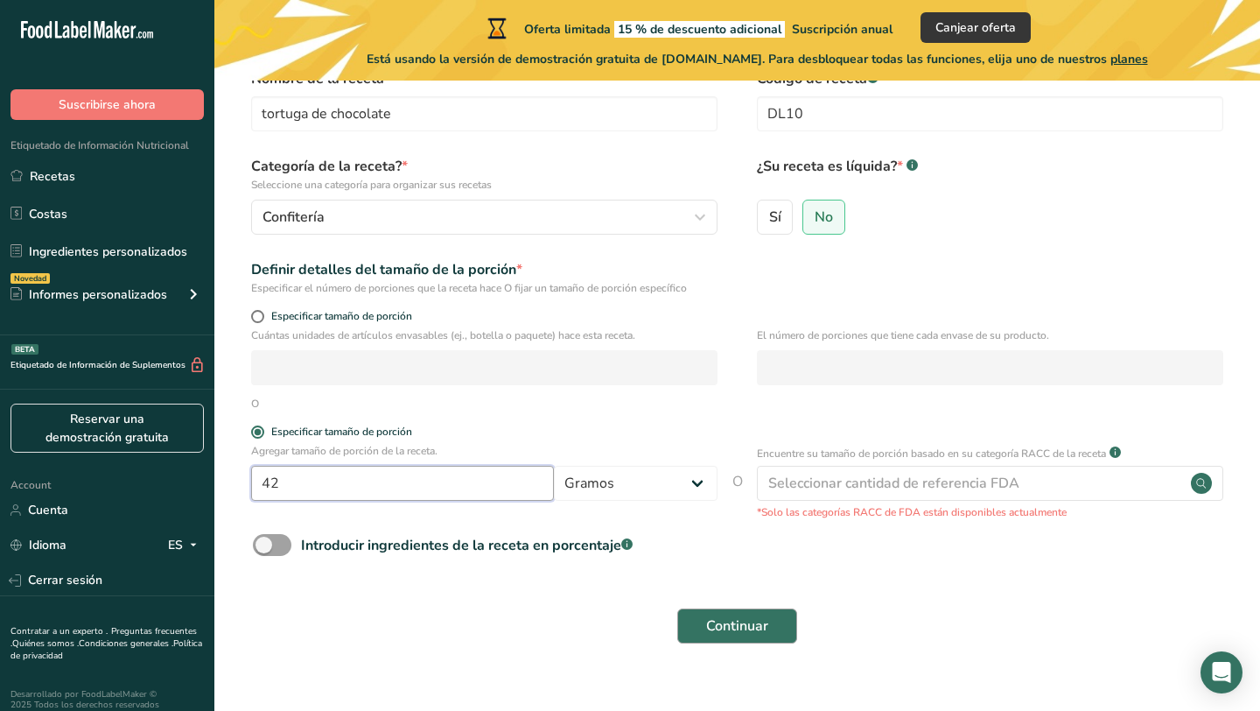
type input "42"
click at [717, 628] on span "Continuar" at bounding box center [737, 625] width 62 height 21
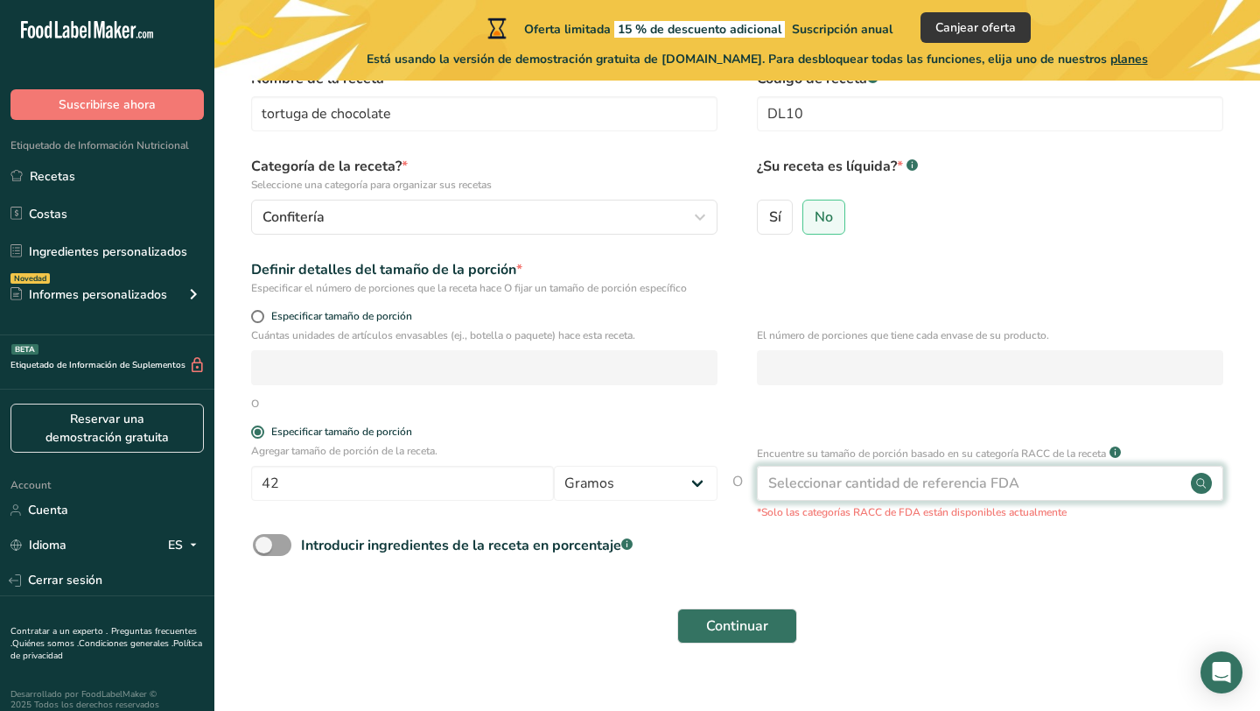
click at [832, 469] on div "Seleccionar cantidad de referencia FDA" at bounding box center [990, 483] width 467 height 35
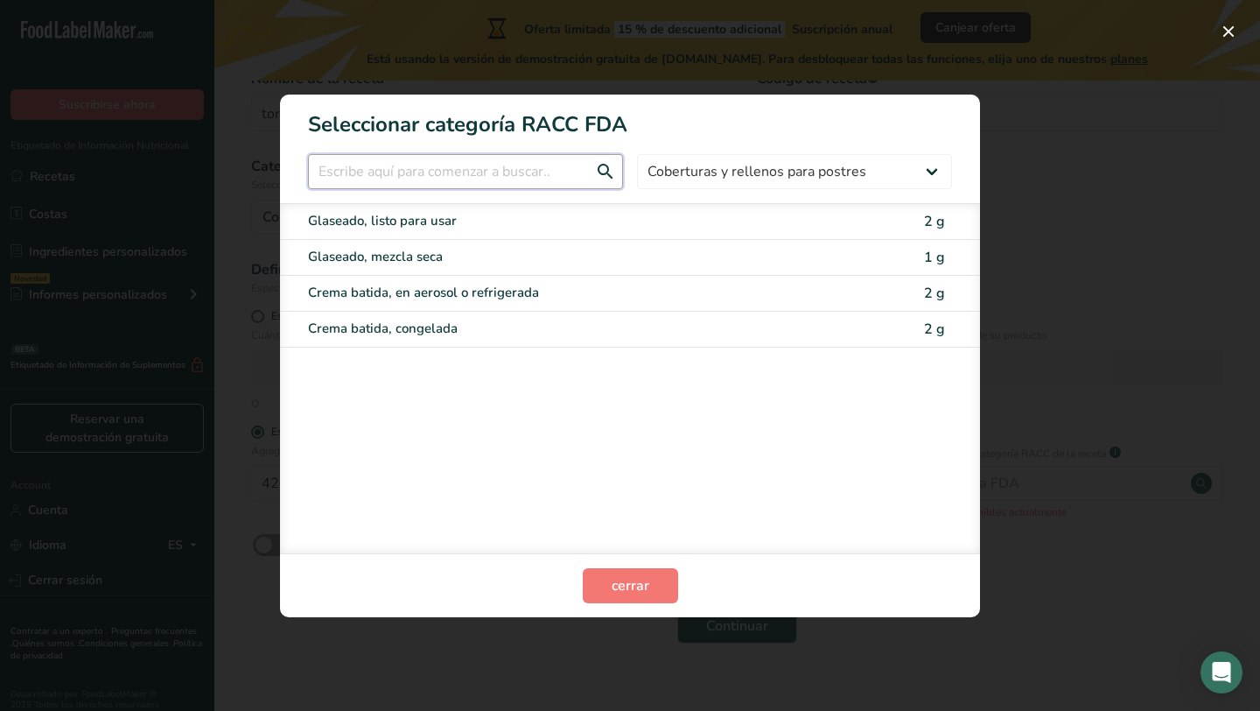
click at [568, 168] on input "RACC Category Selection Modal" at bounding box center [465, 171] width 315 height 35
click at [669, 170] on select "Todos Productos de panadería Bebidas Cereales y otros productos de granos Produ…" at bounding box center [794, 171] width 315 height 35
select select "25"
click at [637, 154] on select "Todos Productos de panadería Bebidas Cereales y otros productos de granos Produ…" at bounding box center [794, 171] width 315 height 35
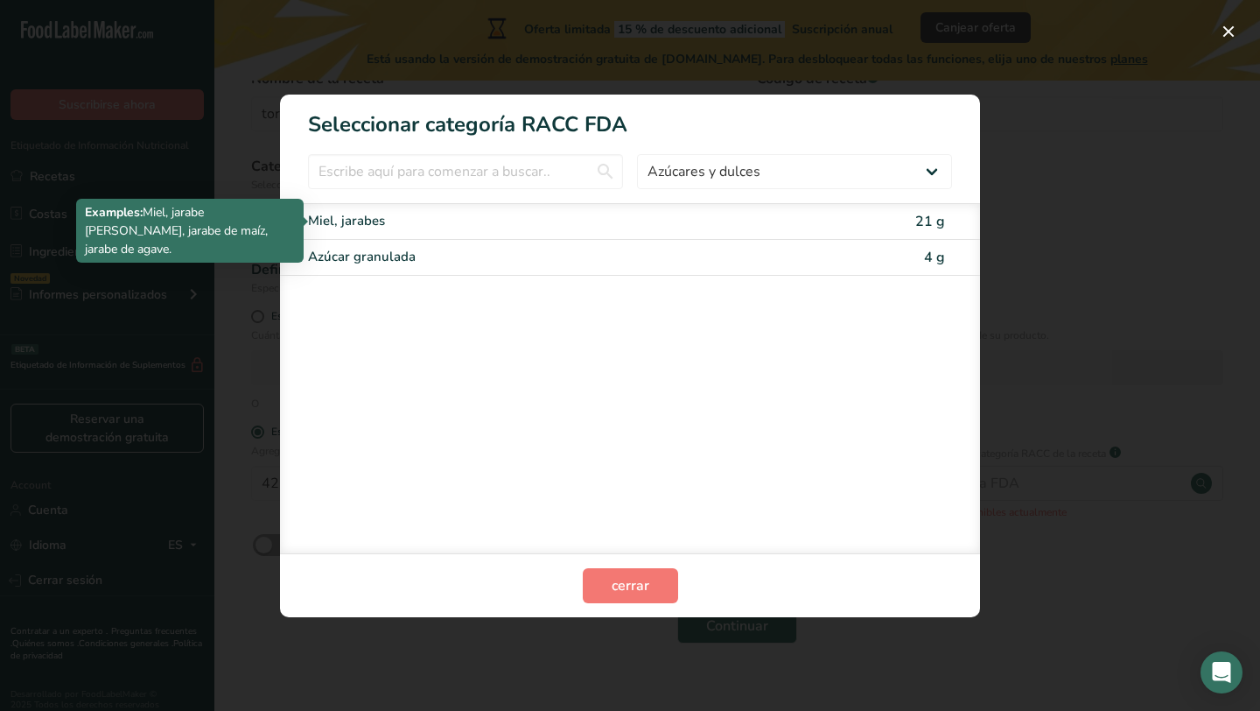
click at [778, 226] on div "Miel, jarabes" at bounding box center [556, 221] width 497 height 20
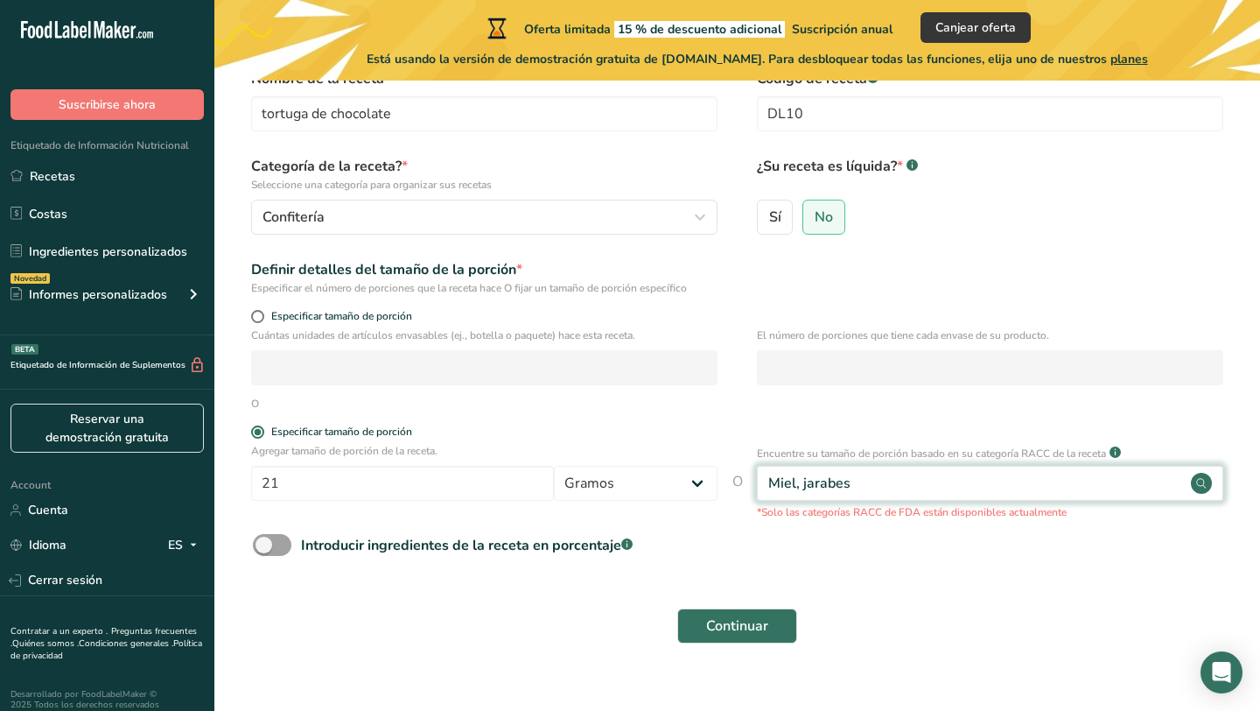
click at [885, 482] on div "Miel, jarabes" at bounding box center [990, 483] width 467 height 35
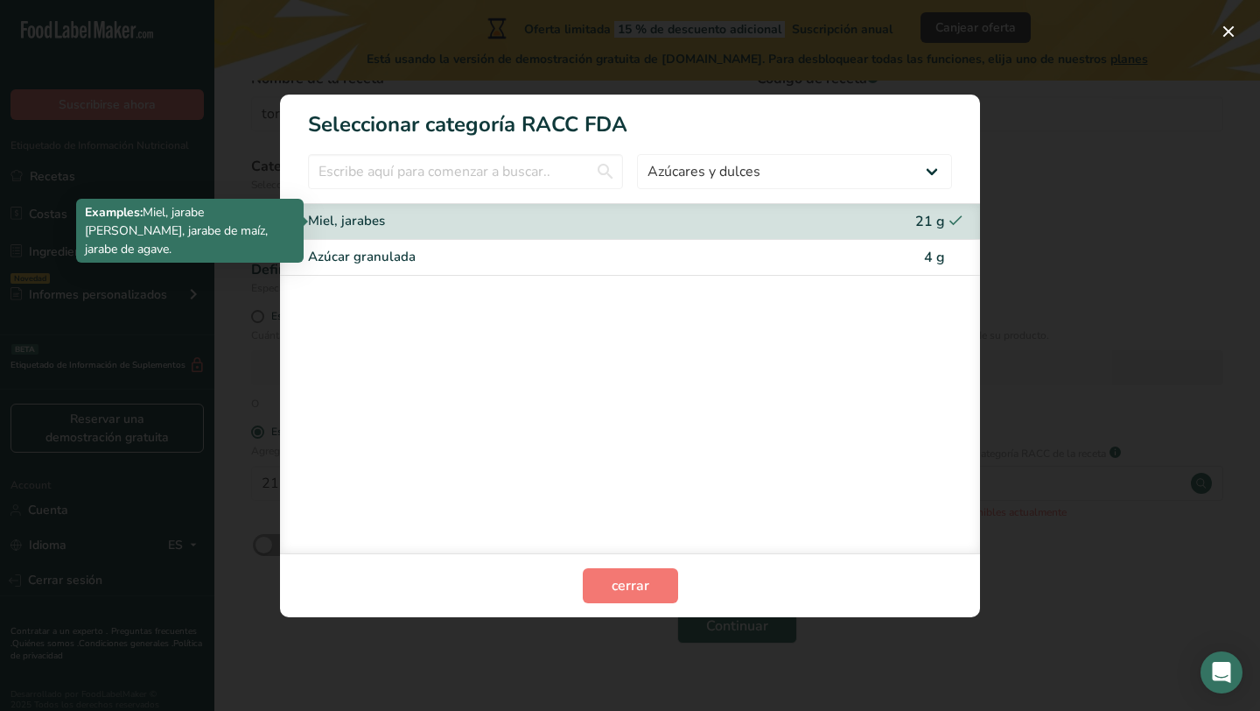
click at [779, 214] on div "Miel, jarabes" at bounding box center [556, 221] width 497 height 20
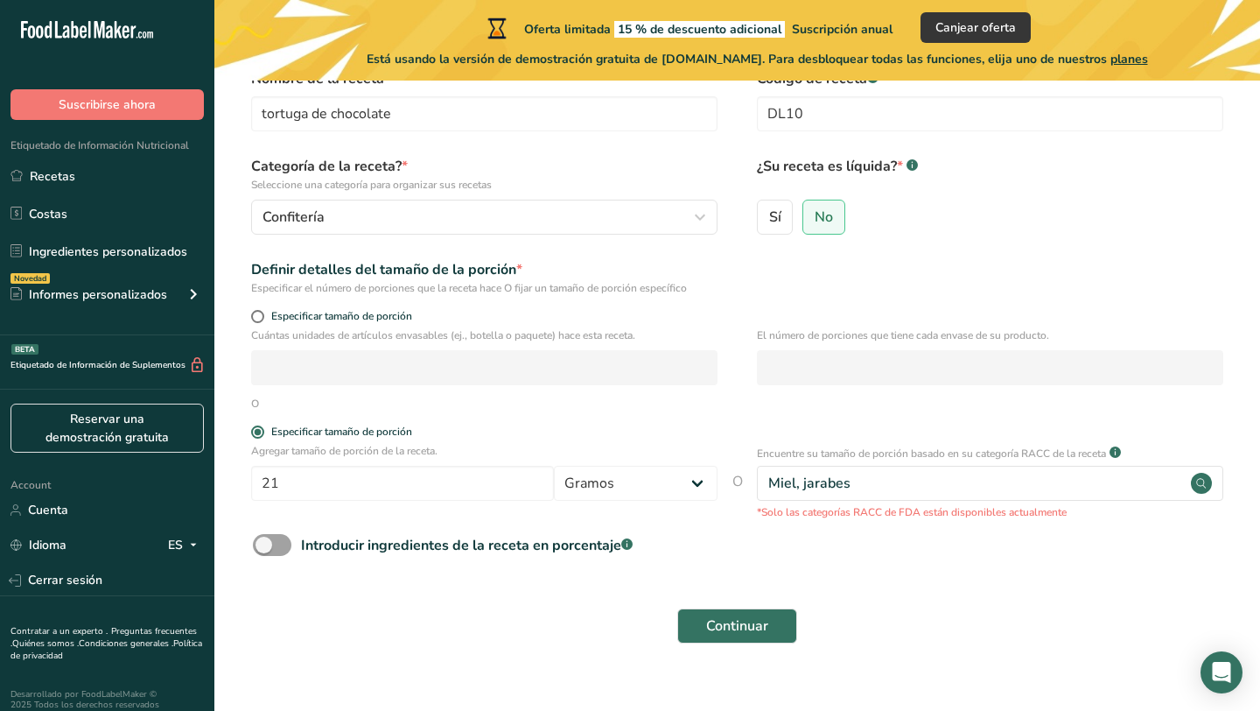
click at [736, 475] on span "O" at bounding box center [738, 495] width 11 height 49
click at [738, 476] on span "O" at bounding box center [738, 495] width 11 height 49
click at [490, 490] on input "21" at bounding box center [402, 483] width 303 height 35
type input "2"
type input "42"
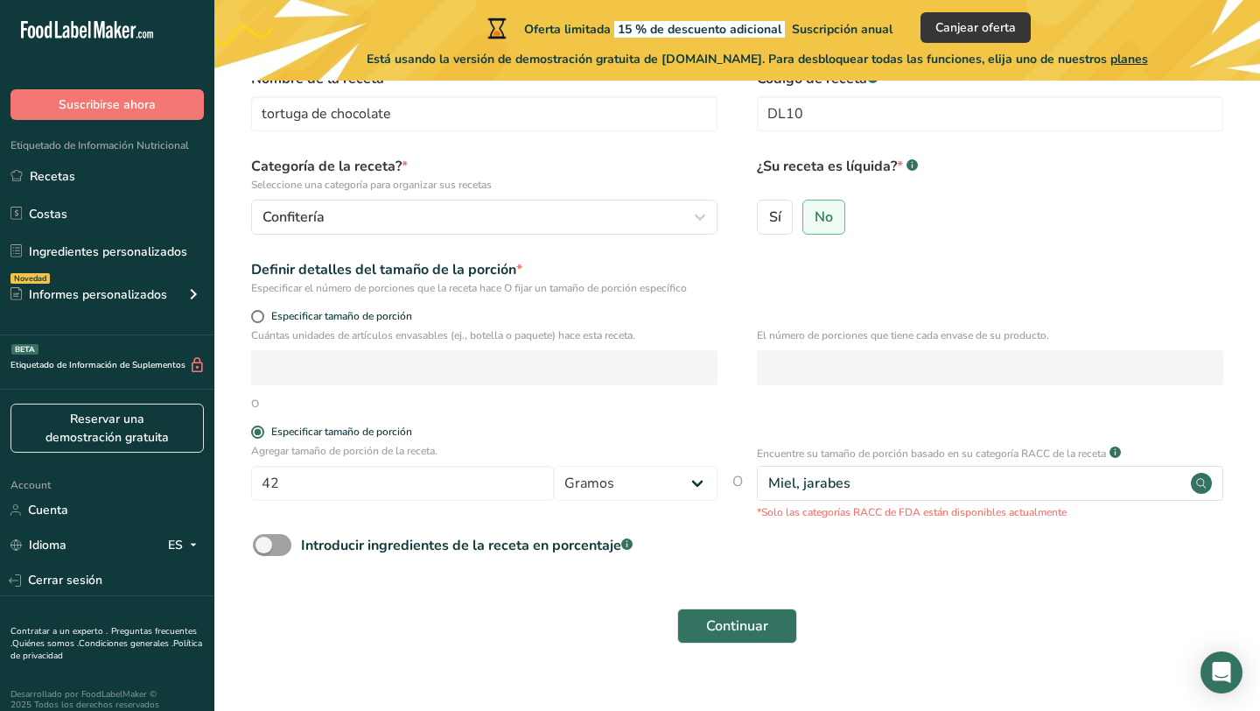
click at [795, 547] on div "Introducir ingredientes de la receta en porcentaje .a-a{fill:#347362;}.b-a{fill…" at bounding box center [737, 552] width 990 height 36
click at [727, 615] on span "Continuar" at bounding box center [737, 625] width 62 height 21
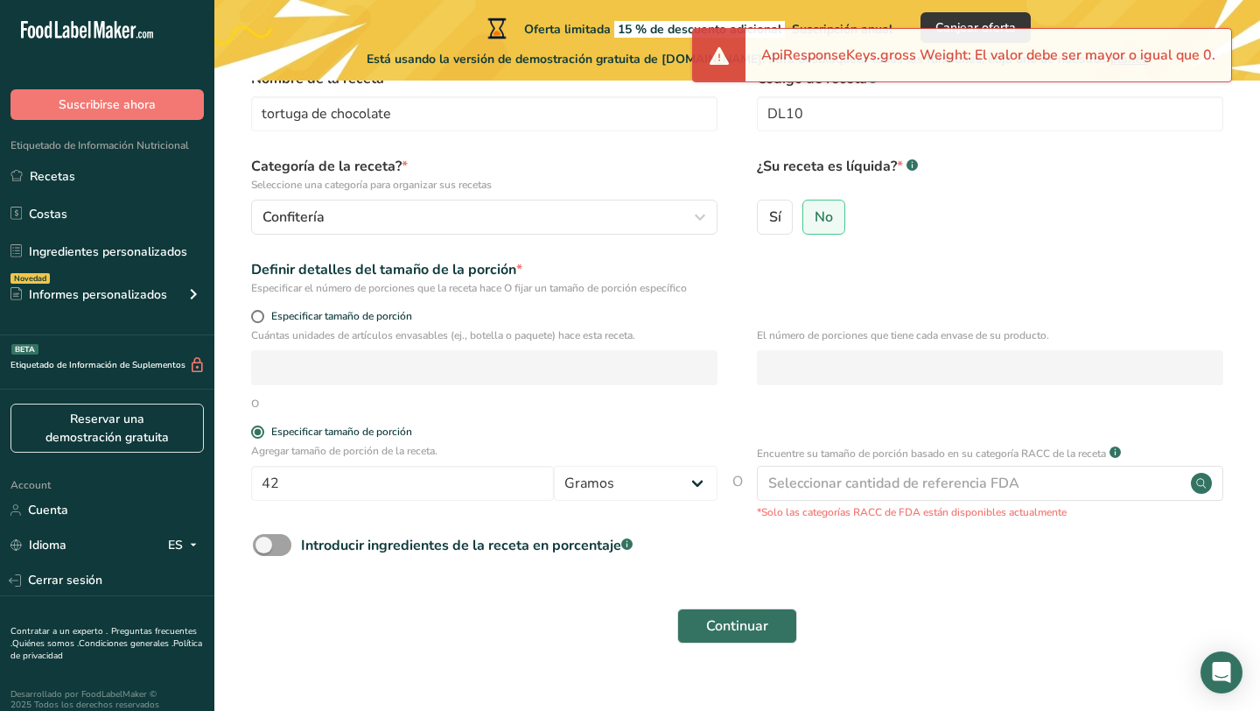
click at [797, 60] on li "ApiResponseKeys.gross Weight: El valor debe ser mayor o igual que 0." at bounding box center [988, 55] width 454 height 21
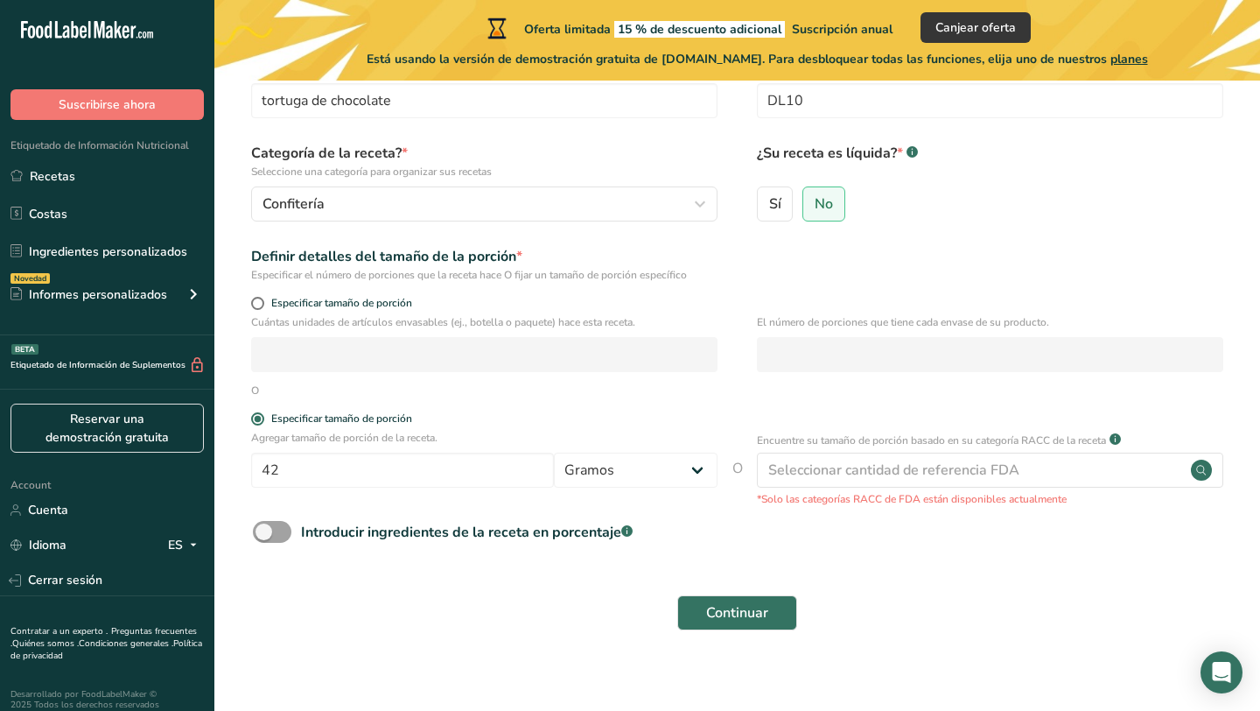
scroll to position [121, 0]
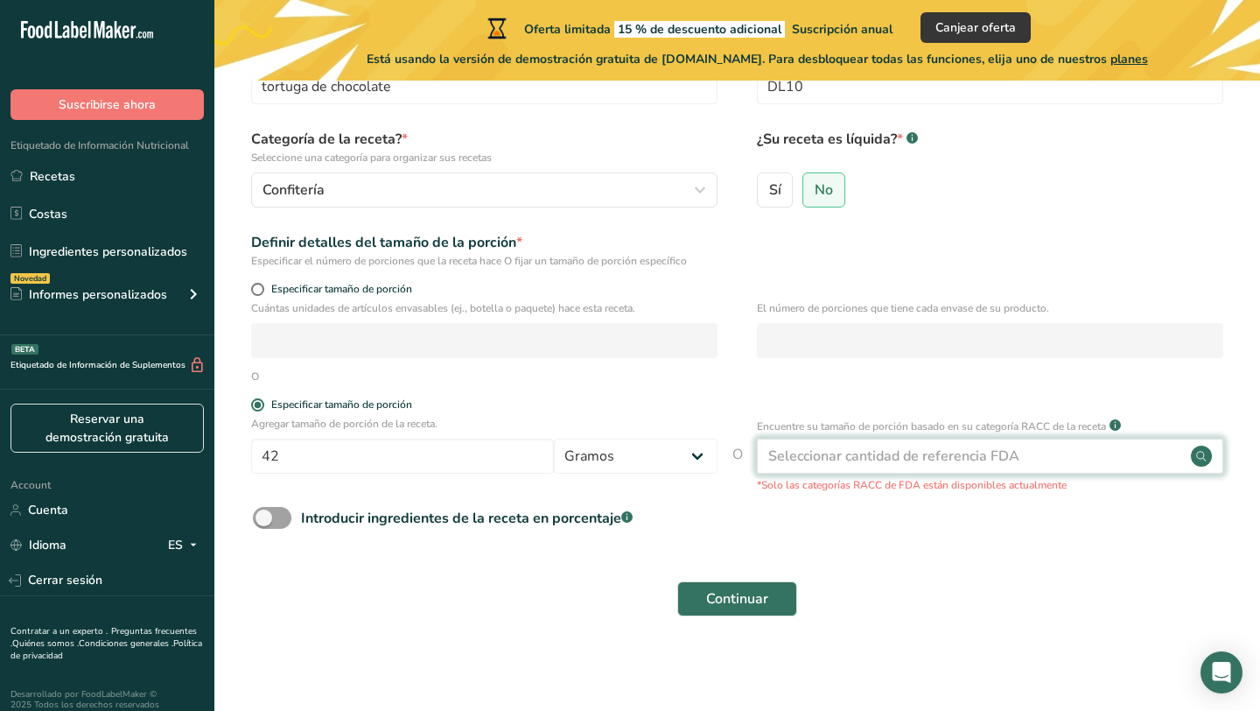
click at [884, 460] on div "Seleccionar cantidad de referencia FDA" at bounding box center [893, 456] width 251 height 21
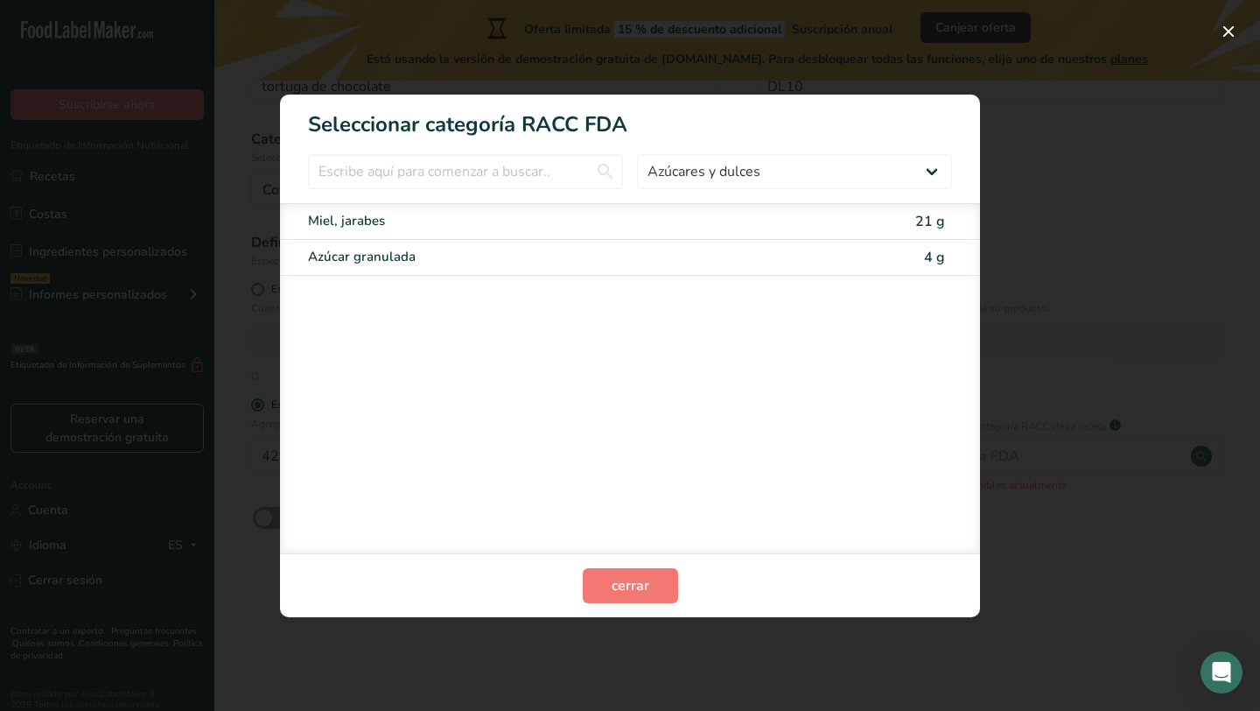
click at [979, 163] on div "Todos Productos de panadería Bebidas Cereales y otros productos de granos Produ…" at bounding box center [630, 171] width 700 height 35
click at [1039, 190] on div "RACC Category Selection Modal" at bounding box center [630, 355] width 1260 height 711
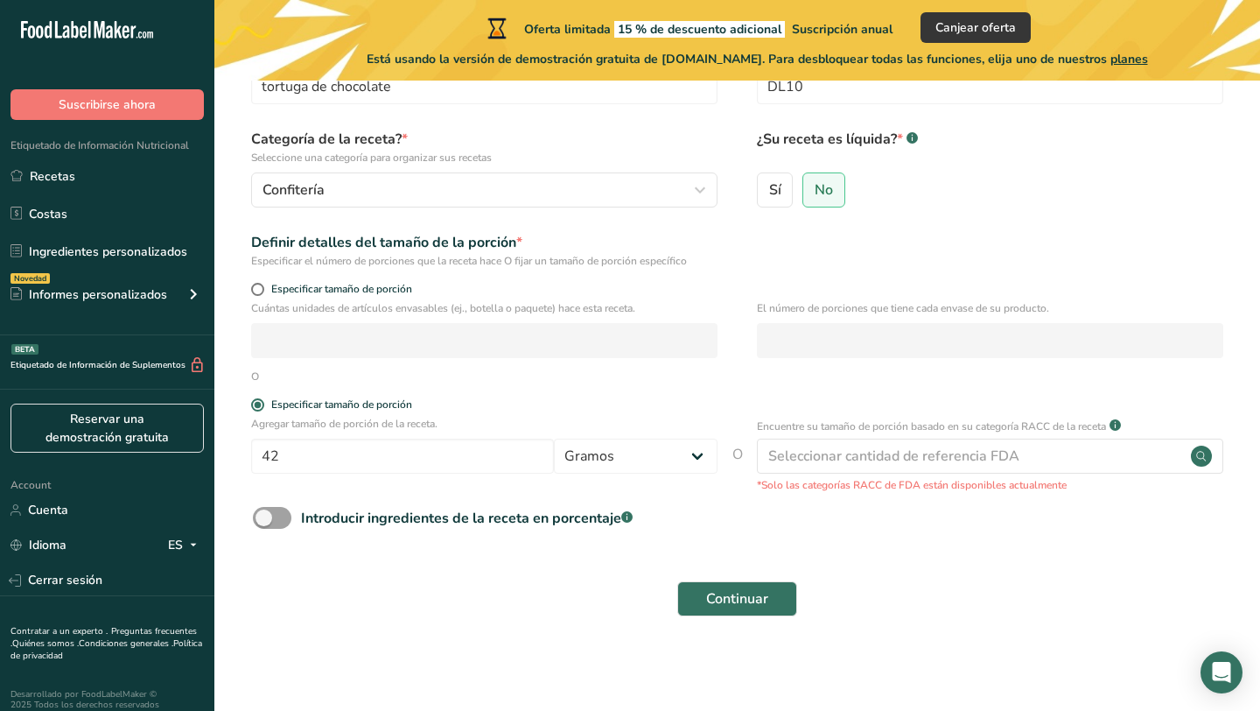
click at [734, 455] on span "O" at bounding box center [738, 468] width 11 height 49
click at [738, 453] on span "O" at bounding box center [738, 468] width 11 height 49
click at [968, 563] on form "Nombre de la receta * tortuga de chocolate Código de receta .a-a{fill:#347362;}…" at bounding box center [737, 334] width 990 height 586
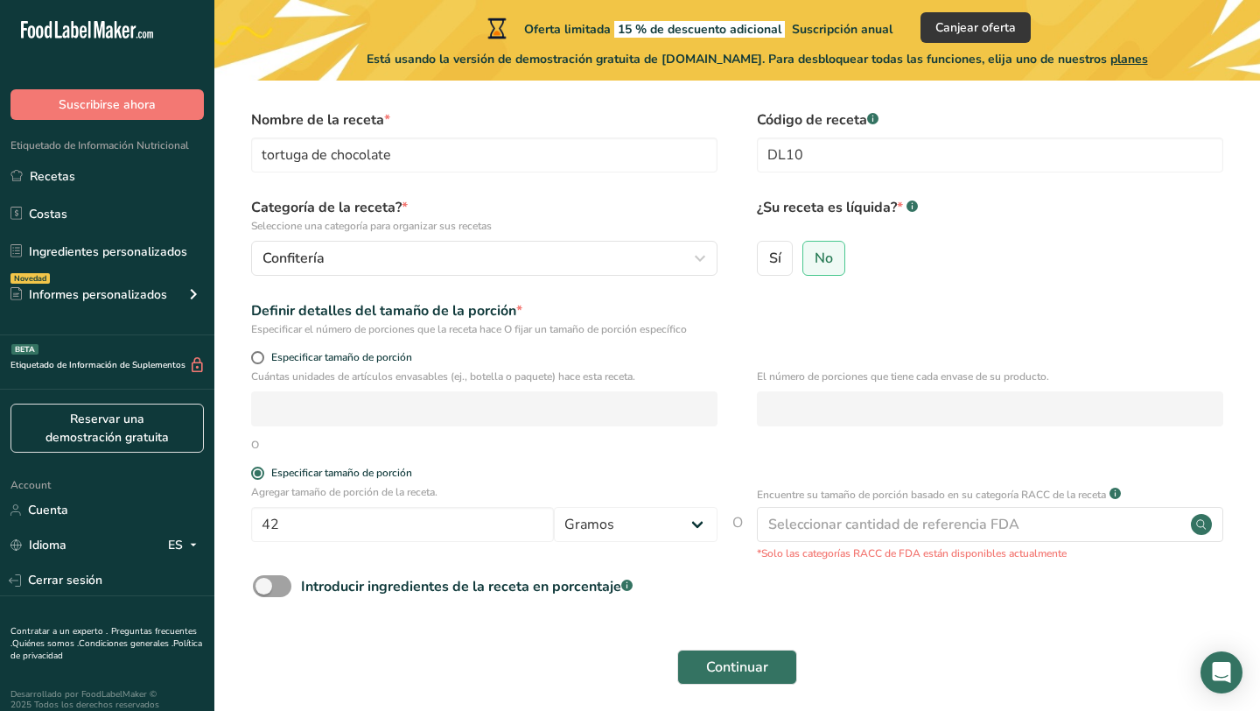
scroll to position [73, 0]
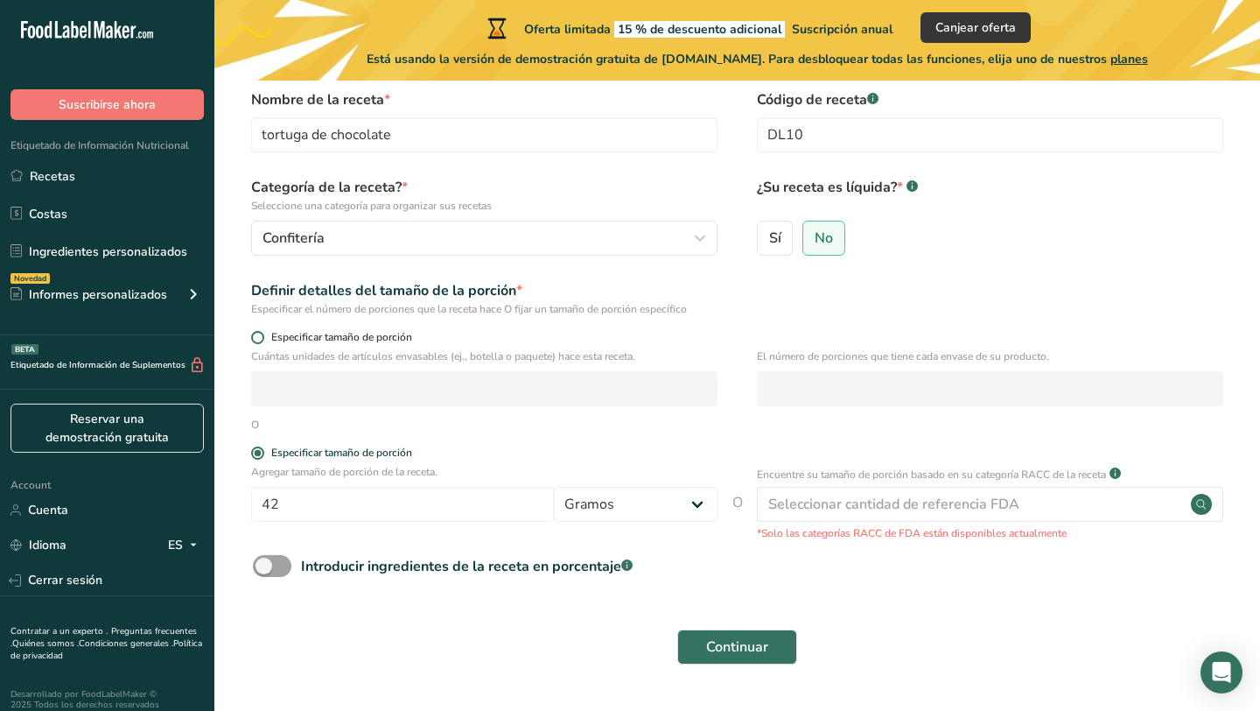
click at [262, 338] on span at bounding box center [257, 337] width 13 height 13
click at [262, 338] on input "Especificar tamaño de porción" at bounding box center [256, 337] width 11 height 11
radio input "true"
radio input "false"
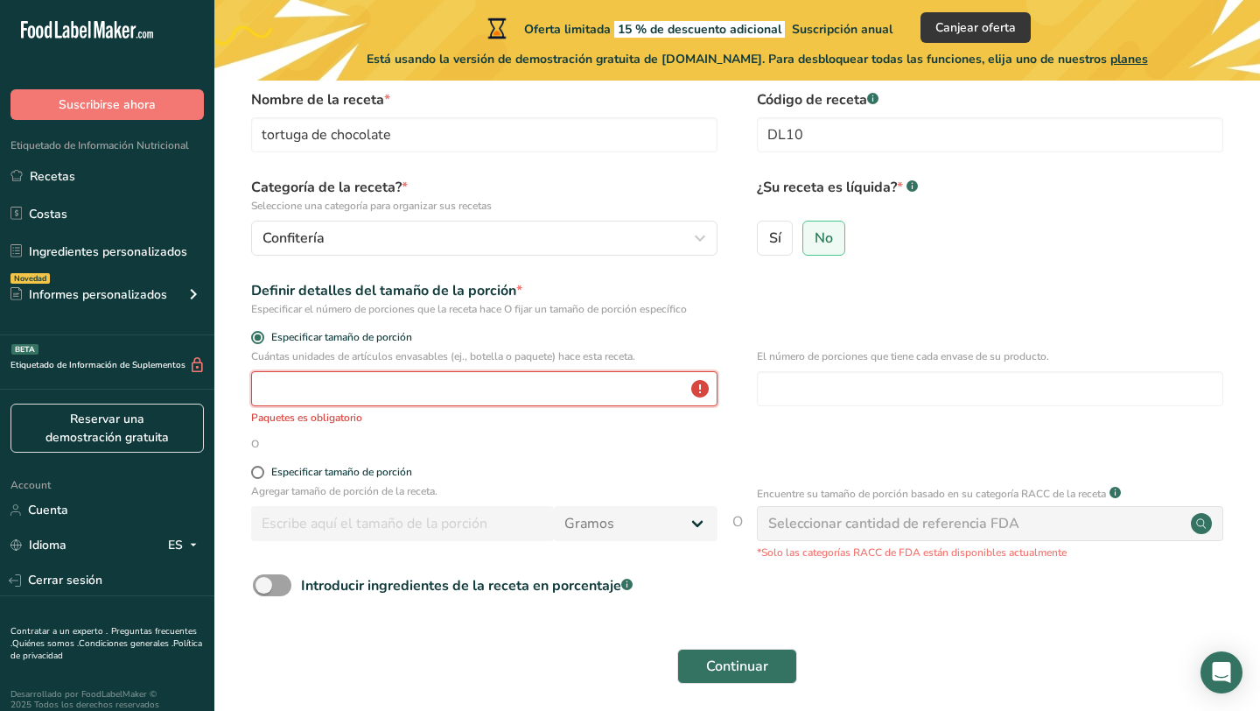
click at [303, 403] on input "number" at bounding box center [484, 388] width 467 height 35
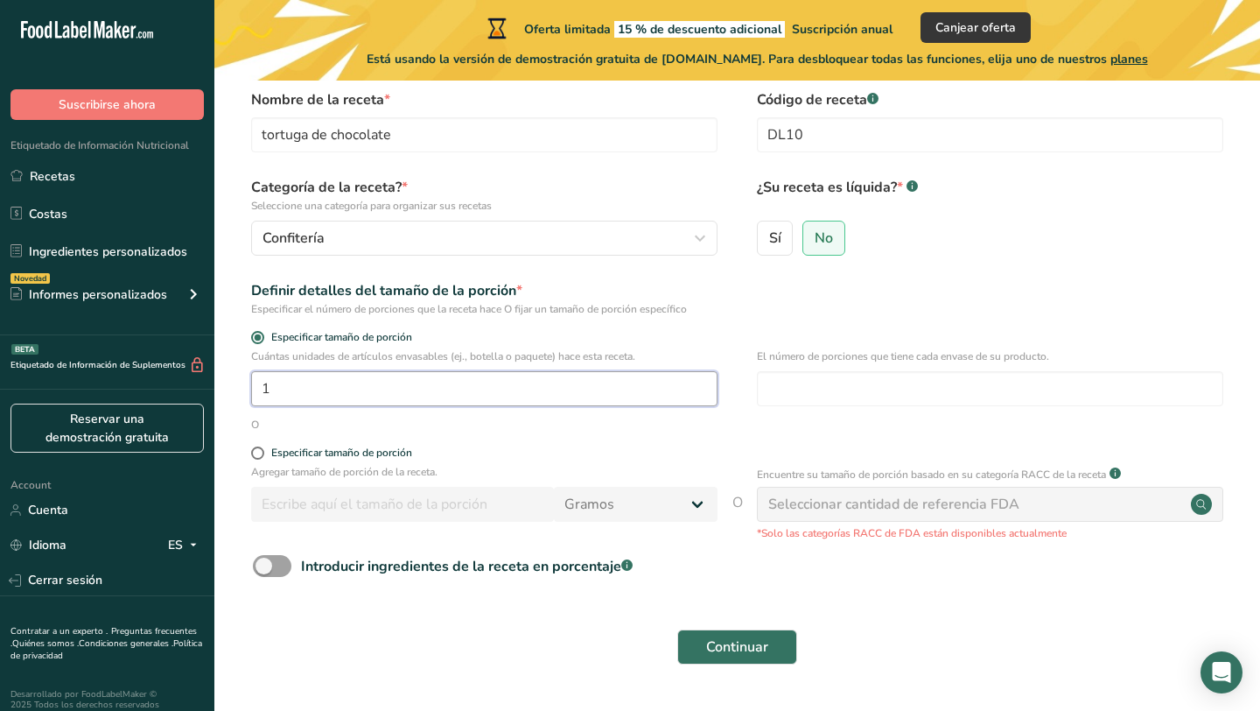
type input "1"
click at [876, 382] on input "number" at bounding box center [990, 388] width 467 height 35
type input "6"
click at [899, 438] on form "Nombre de la receta * tortuga de chocolate Código de receta .a-a{fill:#347362;}…" at bounding box center [737, 382] width 990 height 586
click at [559, 410] on div "Cuántas unidades de artículos envasables (ej., botella o paquete) hace esta rec…" at bounding box center [737, 382] width 990 height 68
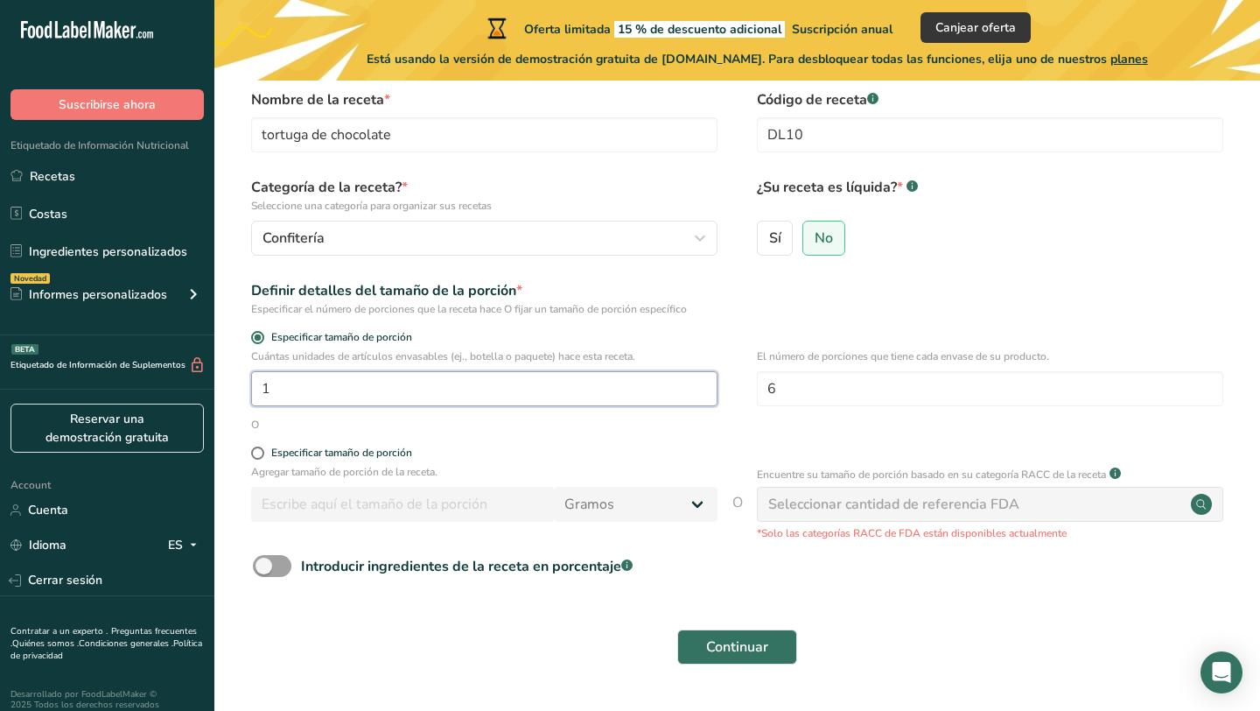
click at [545, 395] on input "1" at bounding box center [484, 388] width 467 height 35
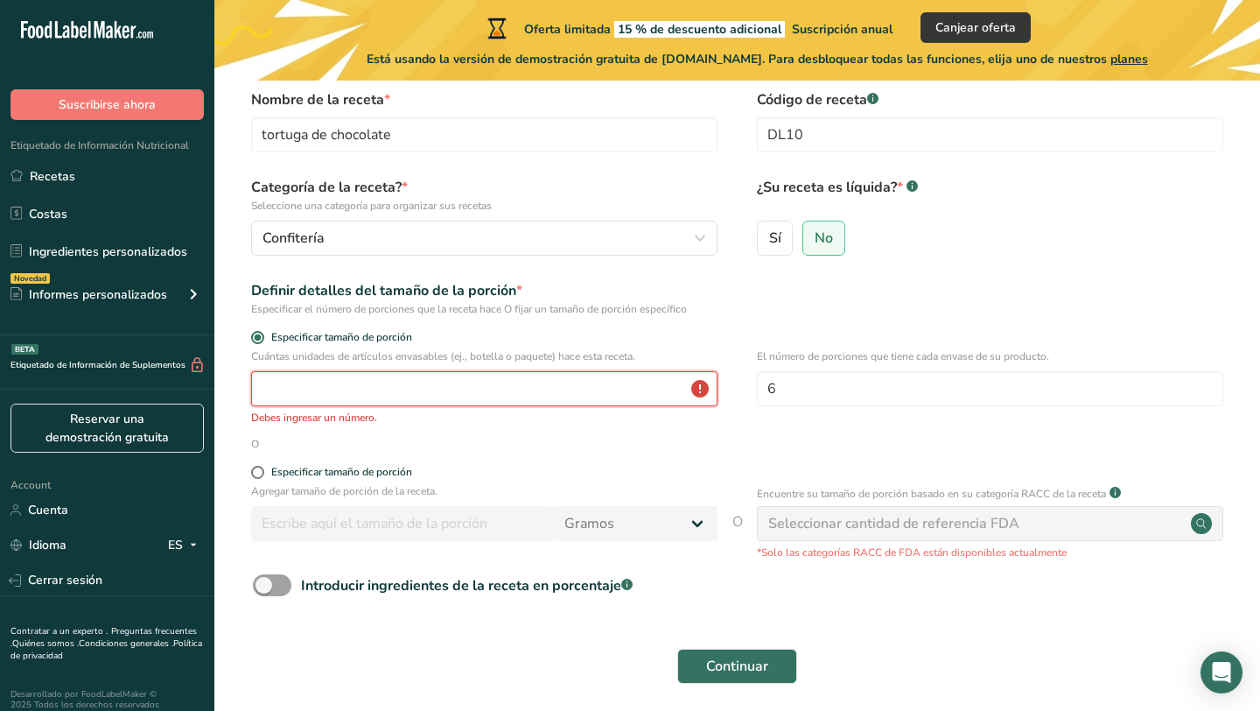
type input "1"
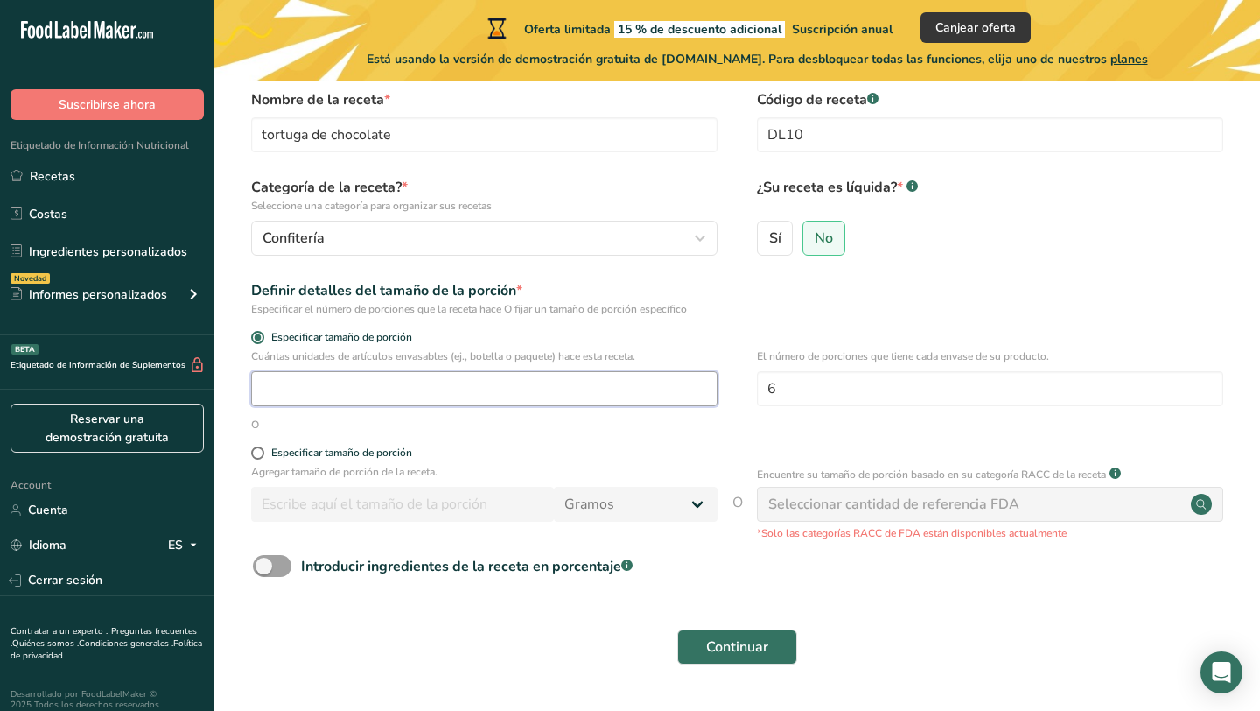
type input "1"
click at [580, 458] on label "Especificar tamaño de porción" at bounding box center [484, 452] width 467 height 13
click at [263, 458] on input "Especificar tamaño de porción" at bounding box center [256, 452] width 11 height 11
radio input "true"
radio input "false"
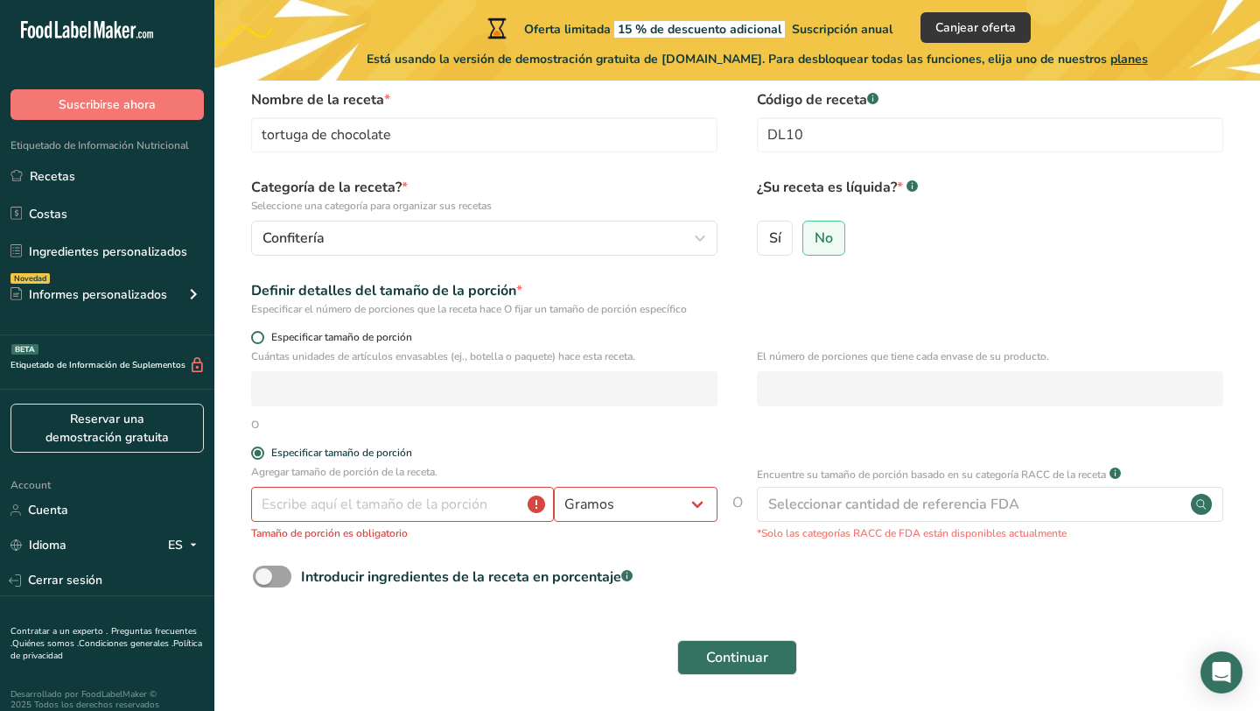
click at [253, 339] on span at bounding box center [257, 337] width 13 height 13
click at [253, 339] on input "Especificar tamaño de porción" at bounding box center [256, 337] width 11 height 11
radio input "true"
radio input "false"
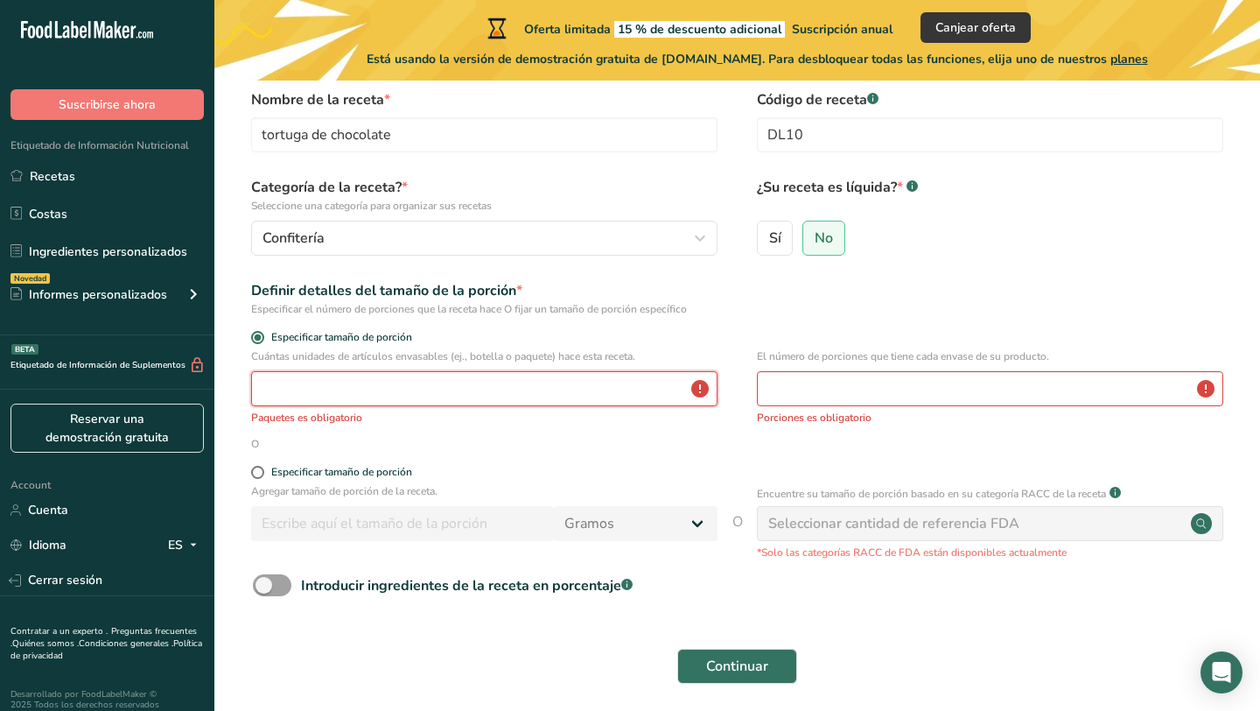
click at [286, 371] on input "number" at bounding box center [484, 388] width 467 height 35
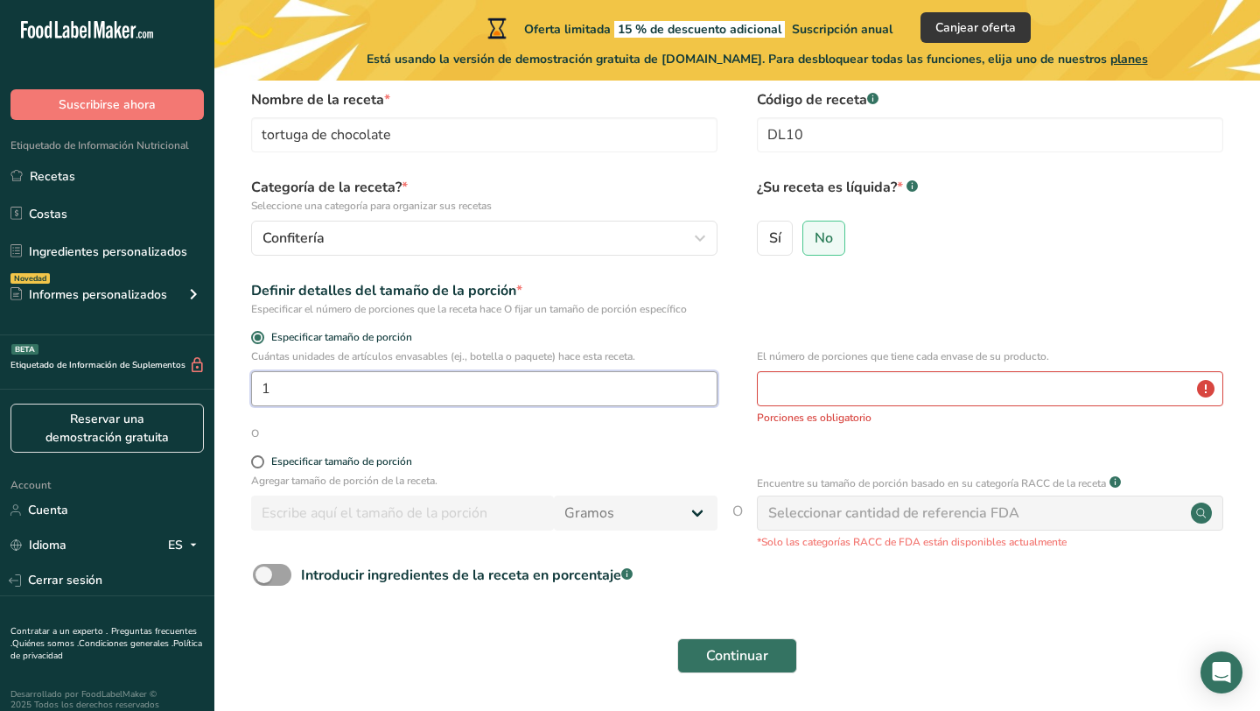
type input "1"
click at [786, 377] on input "number" at bounding box center [990, 388] width 467 height 35
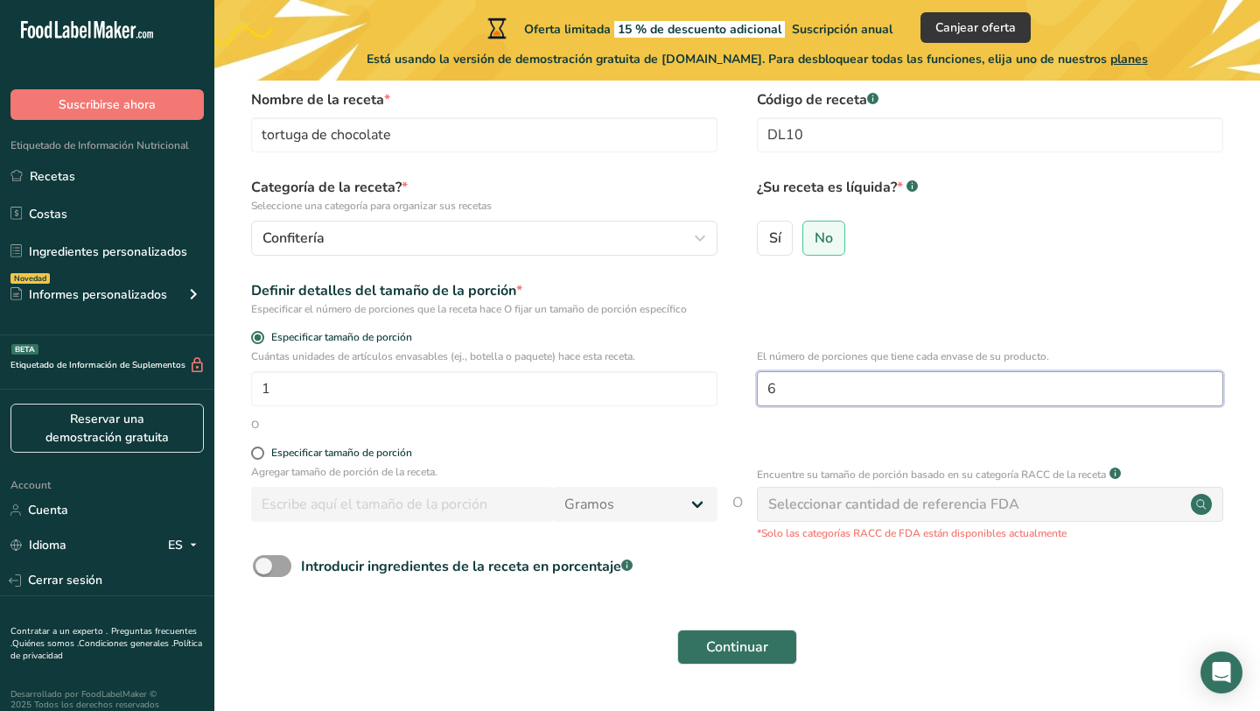
type input "6"
click at [698, 431] on div "O" at bounding box center [737, 425] width 990 height 16
click at [493, 397] on input "1" at bounding box center [484, 388] width 467 height 35
click at [576, 441] on form "Nombre de la receta * tortuga de chocolate Código de receta .a-a{fill:#347362;}…" at bounding box center [737, 382] width 990 height 586
click at [496, 387] on input "42" at bounding box center [484, 388] width 467 height 35
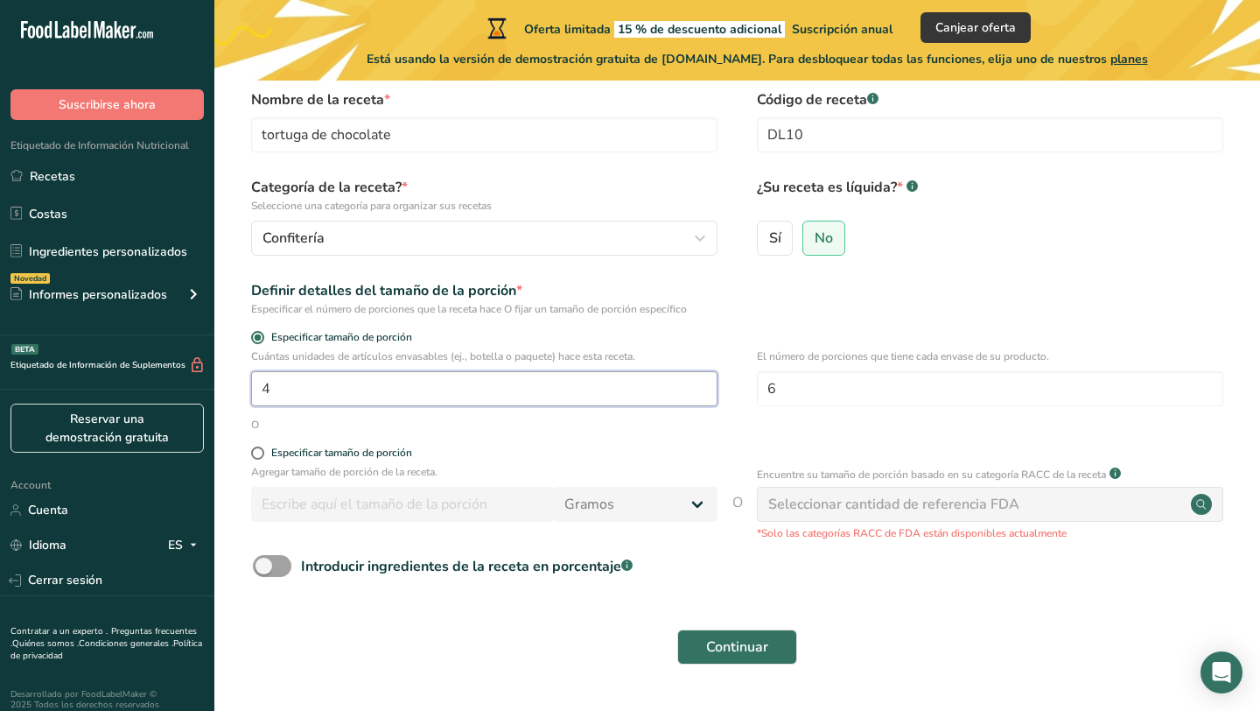
type input "1"
click at [621, 445] on form "Nombre de la receta * tortuga de chocolate Código de receta .a-a{fill:#347362;}…" at bounding box center [737, 382] width 990 height 586
click at [755, 653] on span "Continuar" at bounding box center [737, 646] width 62 height 21
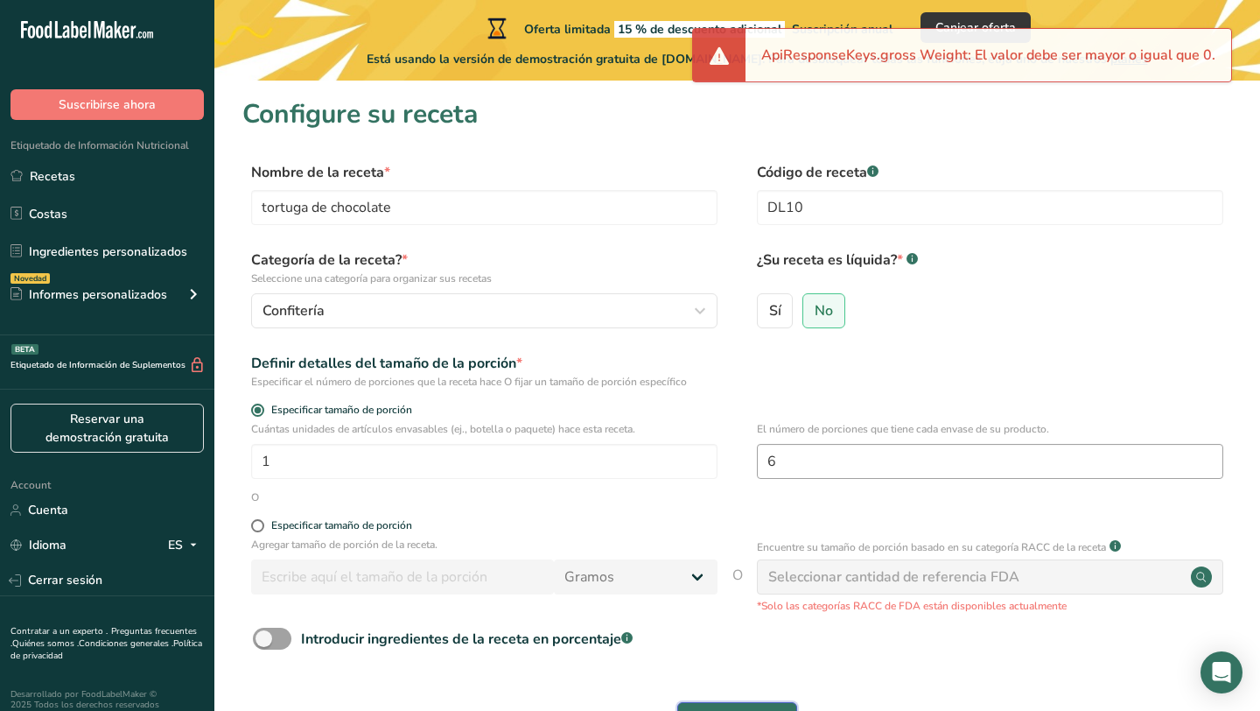
scroll to position [121, 0]
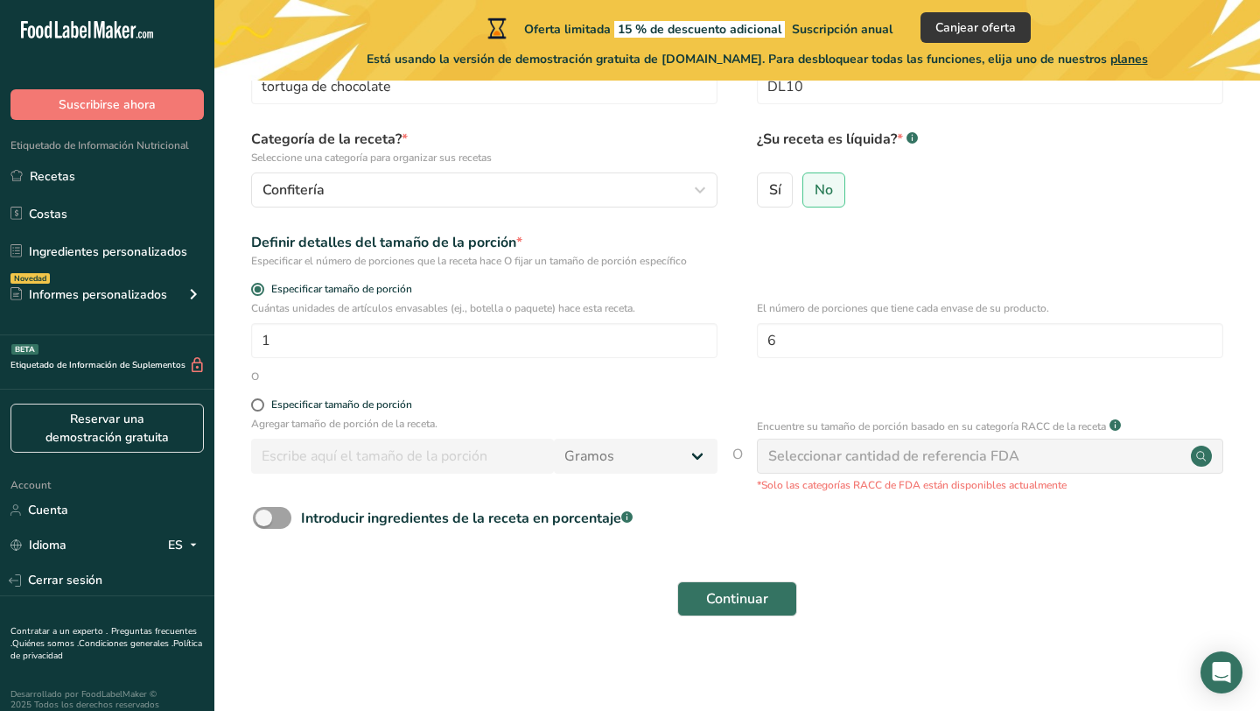
click at [817, 459] on div "Seleccionar cantidad de referencia FDA" at bounding box center [893, 456] width 251 height 21
click at [740, 450] on span "O" at bounding box center [738, 468] width 11 height 49
click at [737, 457] on span "O" at bounding box center [738, 468] width 11 height 49
click at [993, 449] on div "Seleccionar cantidad de referencia FDA" at bounding box center [893, 456] width 251 height 21
click at [1201, 448] on circle at bounding box center [1201, 456] width 21 height 21
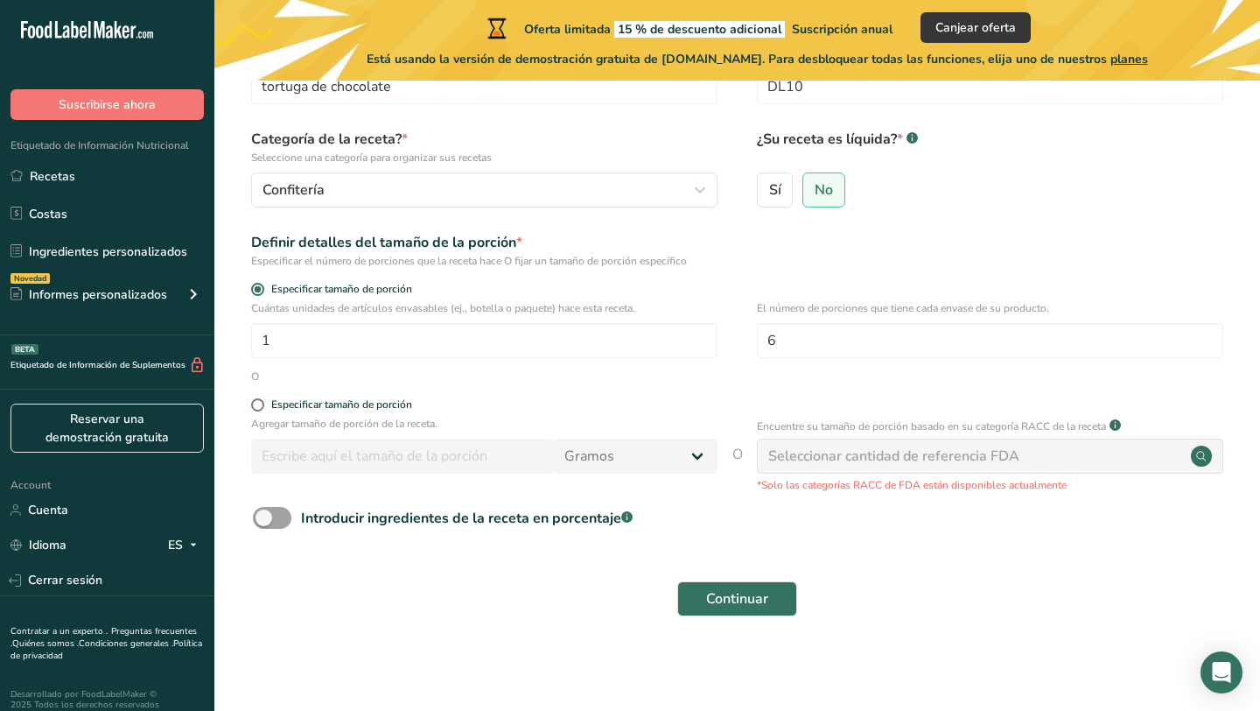
click at [1201, 451] on circle at bounding box center [1201, 456] width 21 height 21
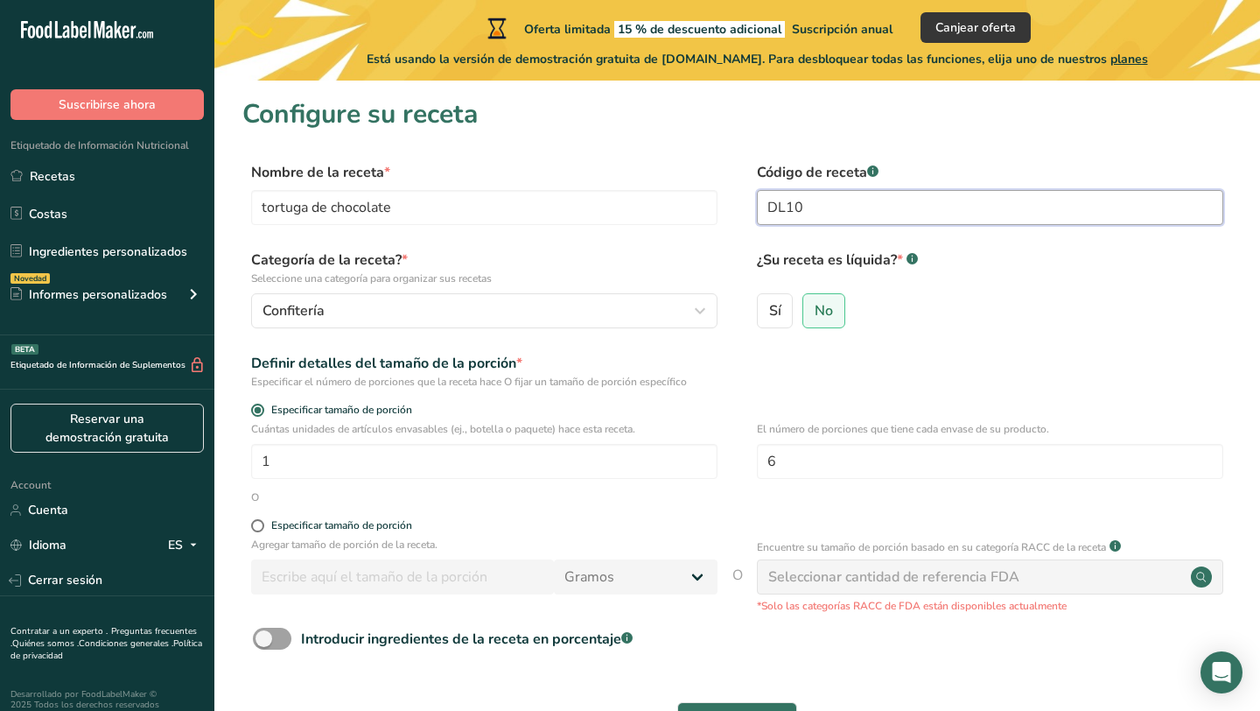
click at [817, 208] on input "DL10" at bounding box center [990, 207] width 467 height 35
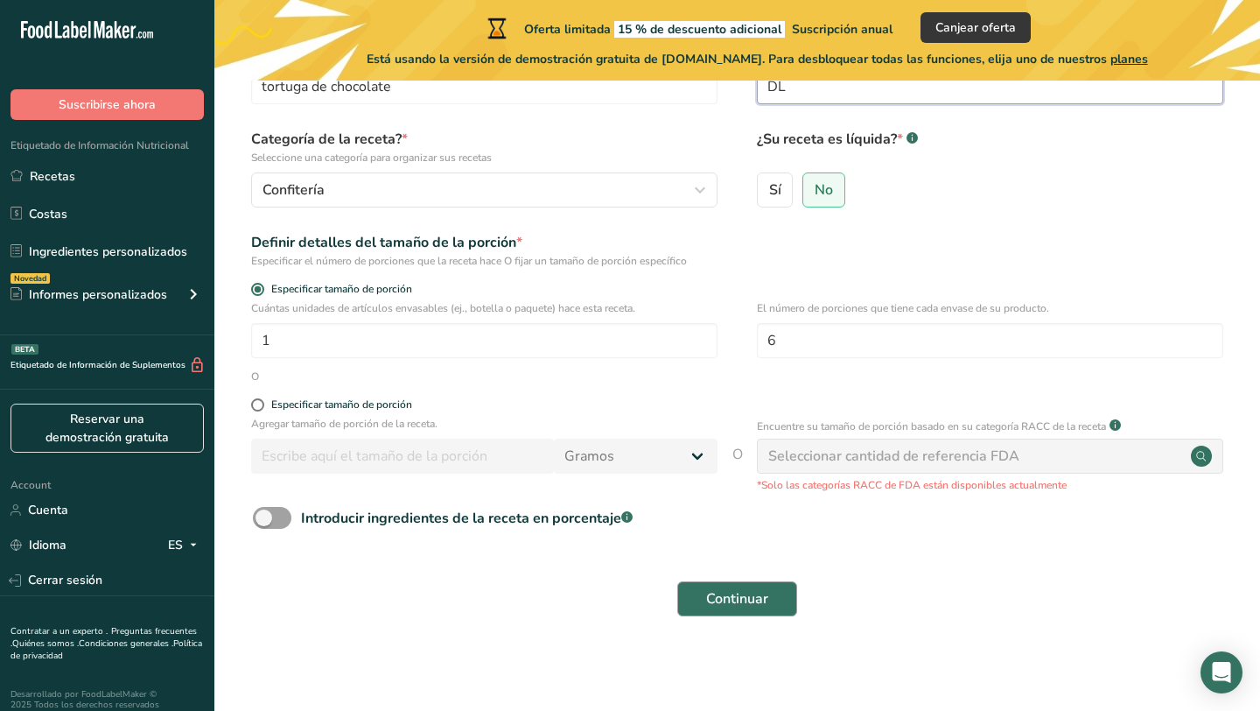
type input "DL"
click at [742, 607] on span "Continuar" at bounding box center [737, 598] width 62 height 21
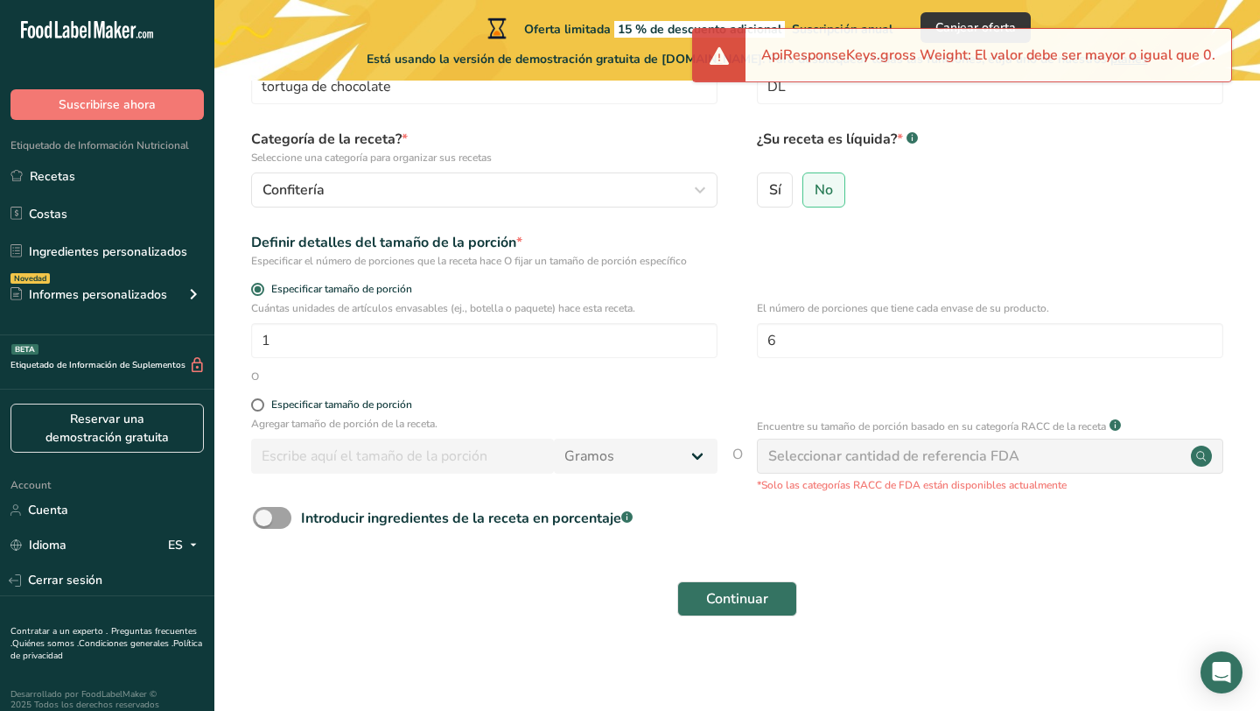
click at [783, 39] on div "ApiResponseKeys.gross Weight: El valor debe ser mayor o igual que 0." at bounding box center [989, 55] width 486 height 53
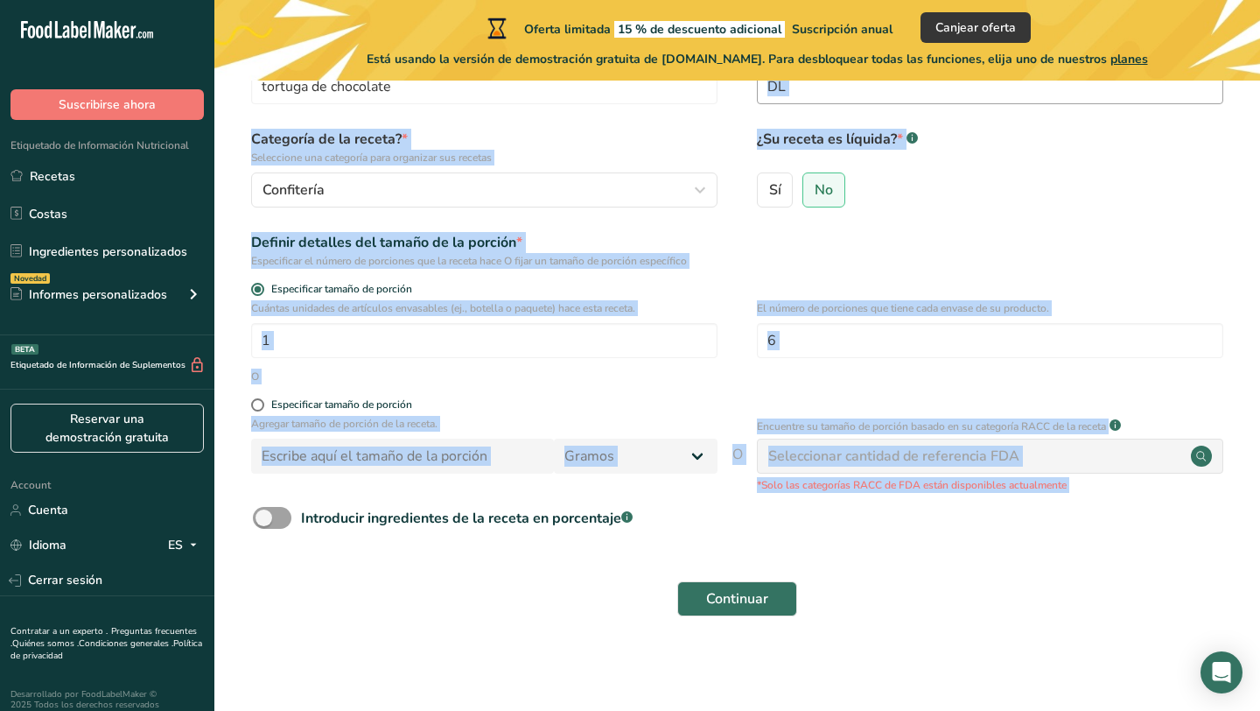
drag, startPoint x: 738, startPoint y: 57, endPoint x: 1127, endPoint y: 81, distance: 390.2
click at [943, 172] on div "Sí No" at bounding box center [990, 195] width 467 height 46
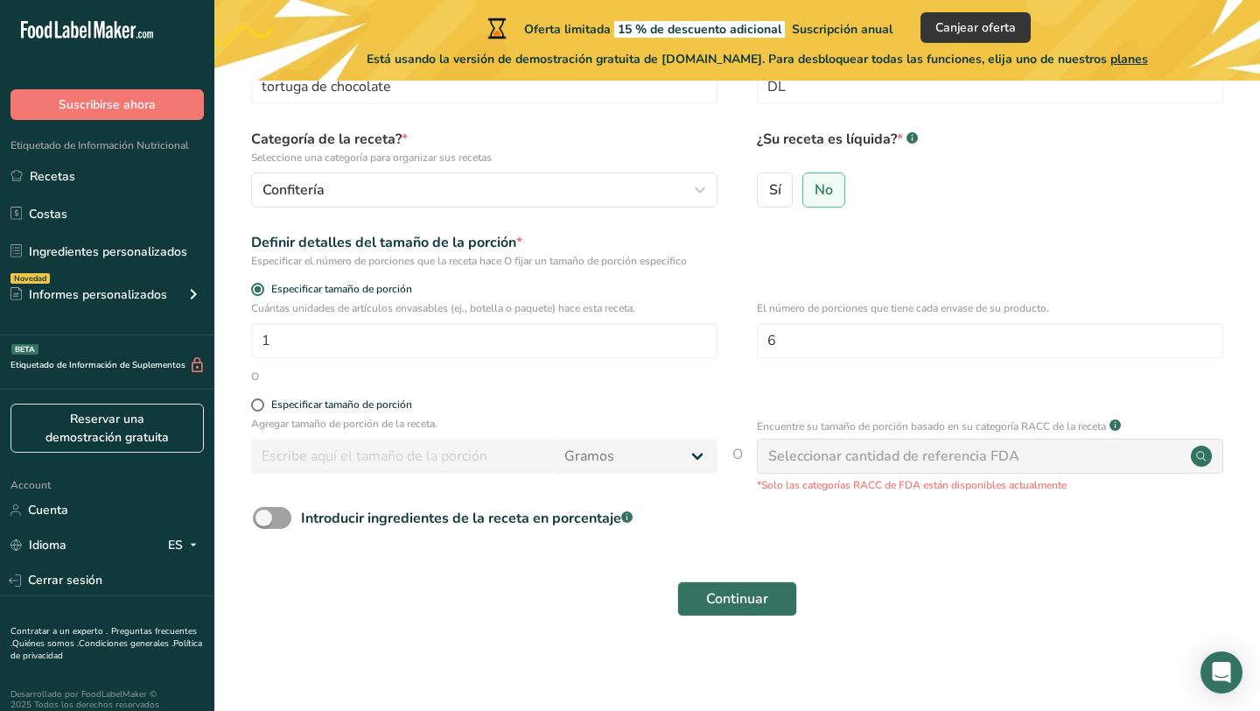
scroll to position [0, 0]
